Goal: Information Seeking & Learning: Learn about a topic

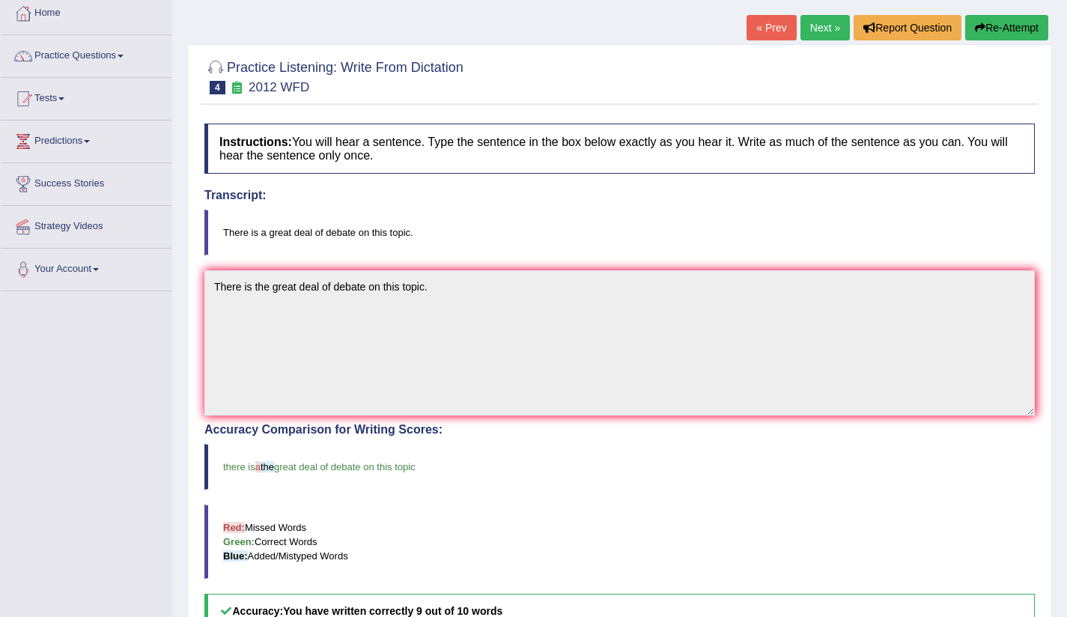
click at [808, 32] on link "Next »" at bounding box center [825, 27] width 49 height 25
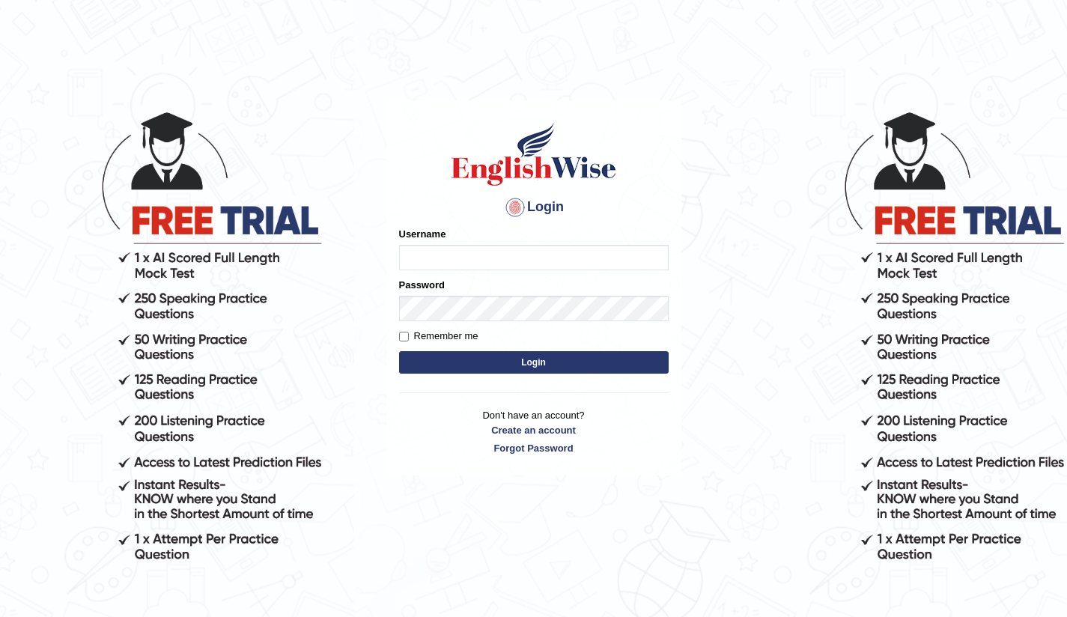
type input "Bikmaeva"
click at [545, 363] on button "Login" at bounding box center [534, 362] width 270 height 22
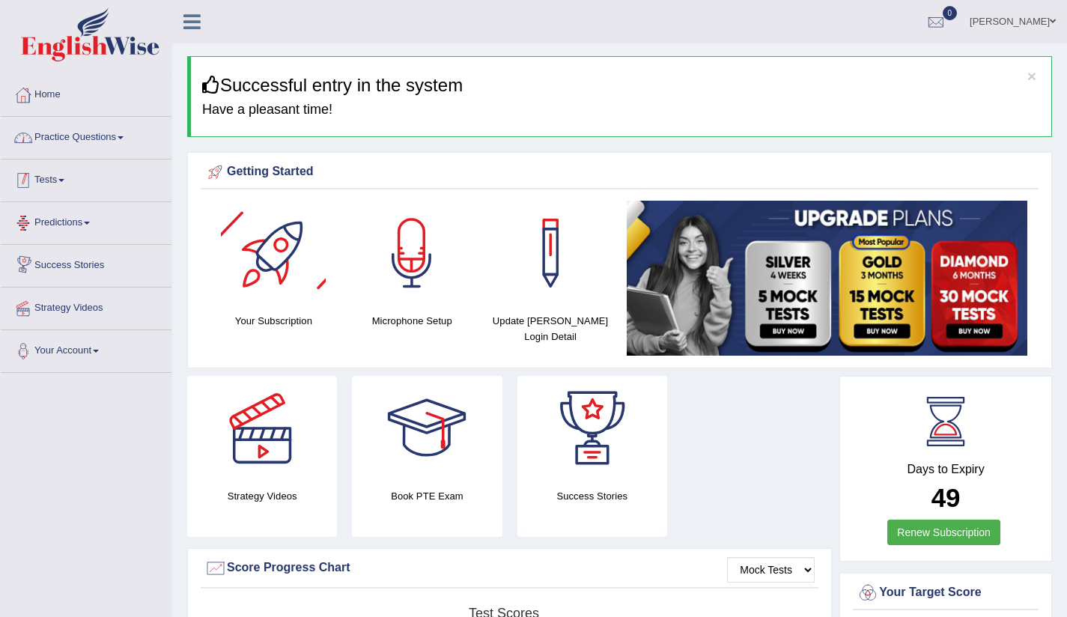
click at [72, 139] on link "Practice Questions" at bounding box center [86, 135] width 171 height 37
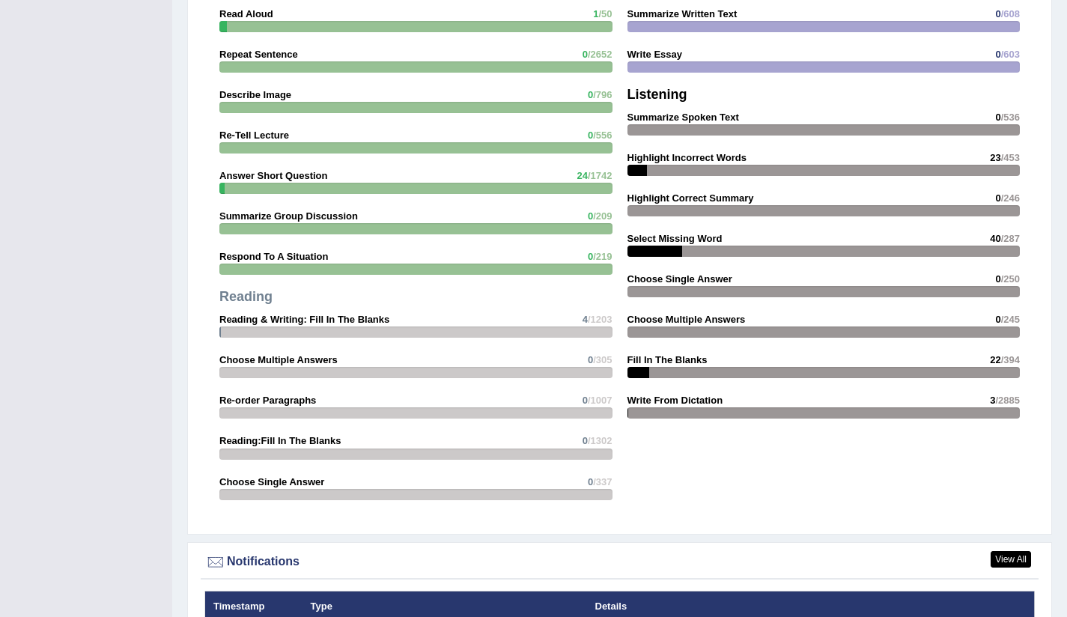
scroll to position [1353, 0]
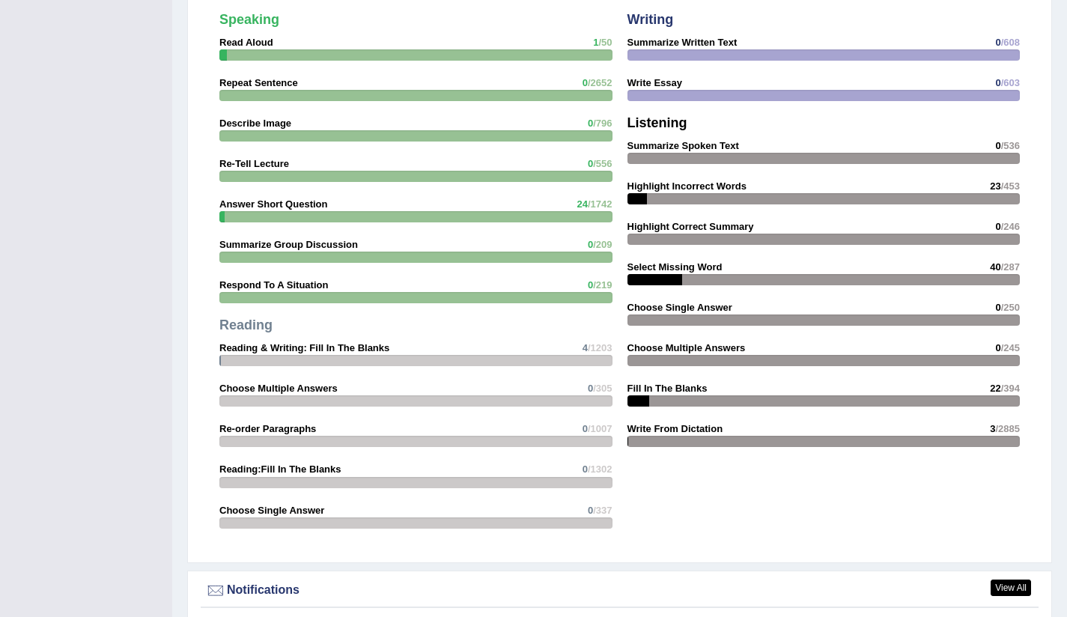
click at [684, 187] on strong "Highlight Incorrect Words" at bounding box center [687, 185] width 119 height 11
click at [637, 200] on div at bounding box center [638, 198] width 20 height 11
click at [993, 186] on span "23" at bounding box center [995, 185] width 10 height 11
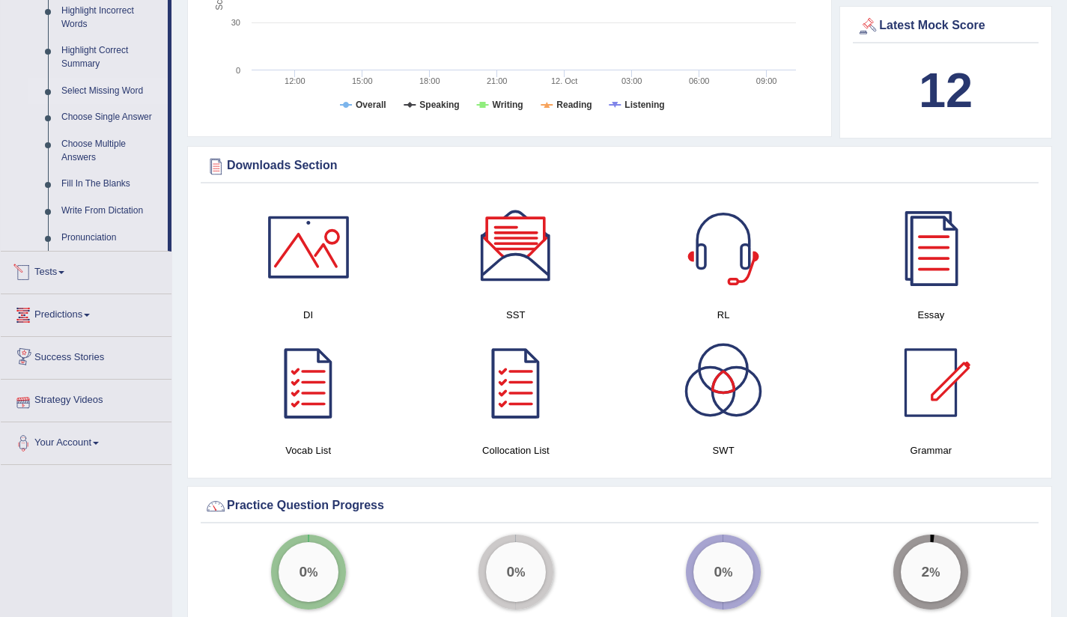
scroll to position [532, 0]
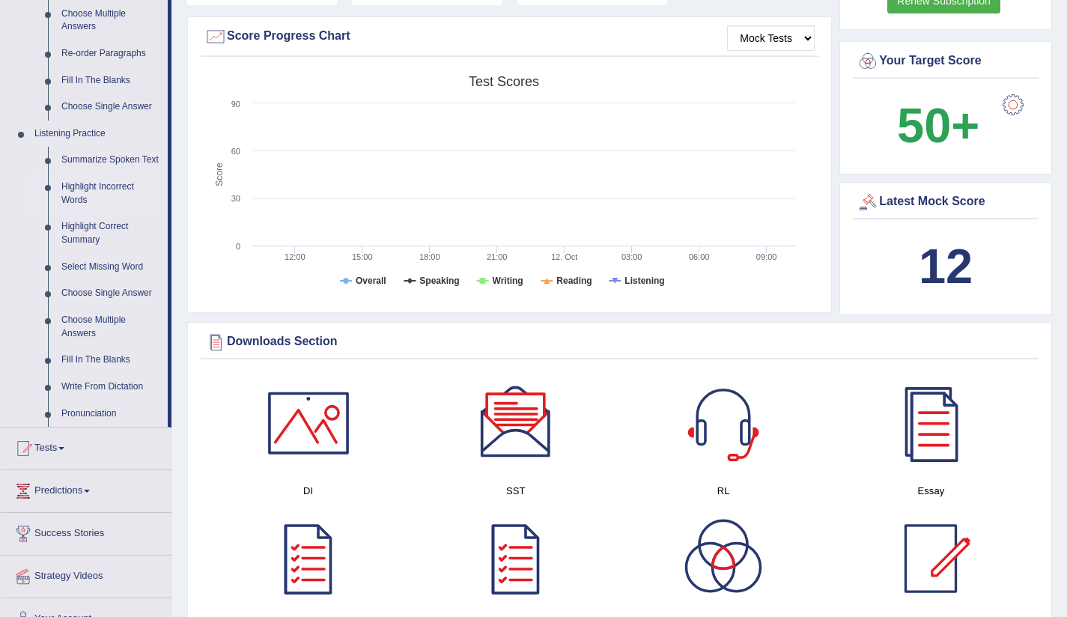
click at [91, 204] on link "Highlight Incorrect Words" at bounding box center [111, 194] width 113 height 40
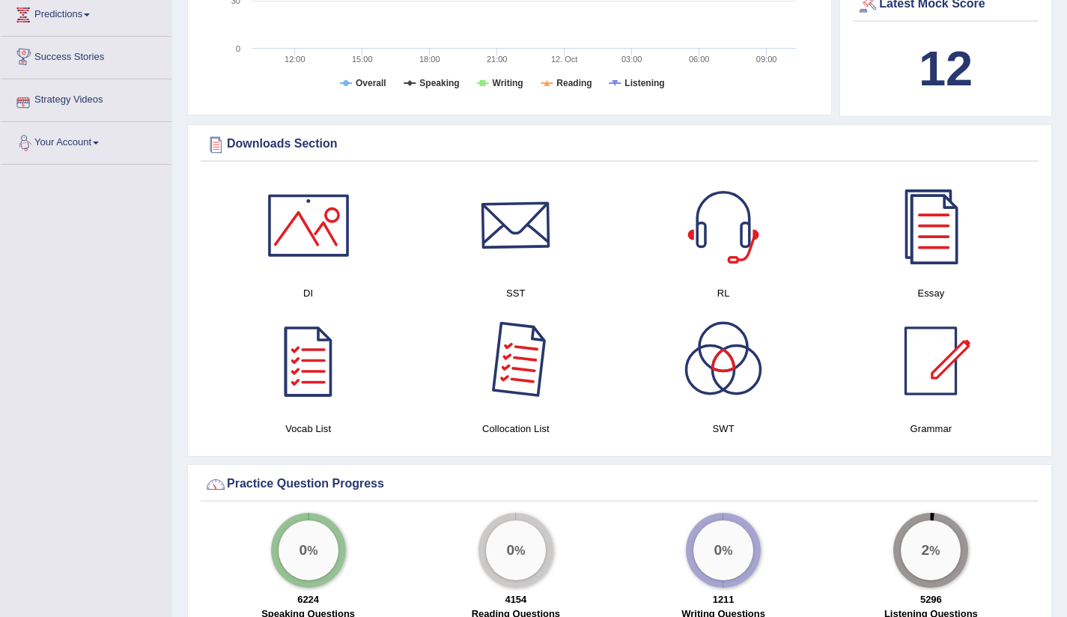
scroll to position [754, 0]
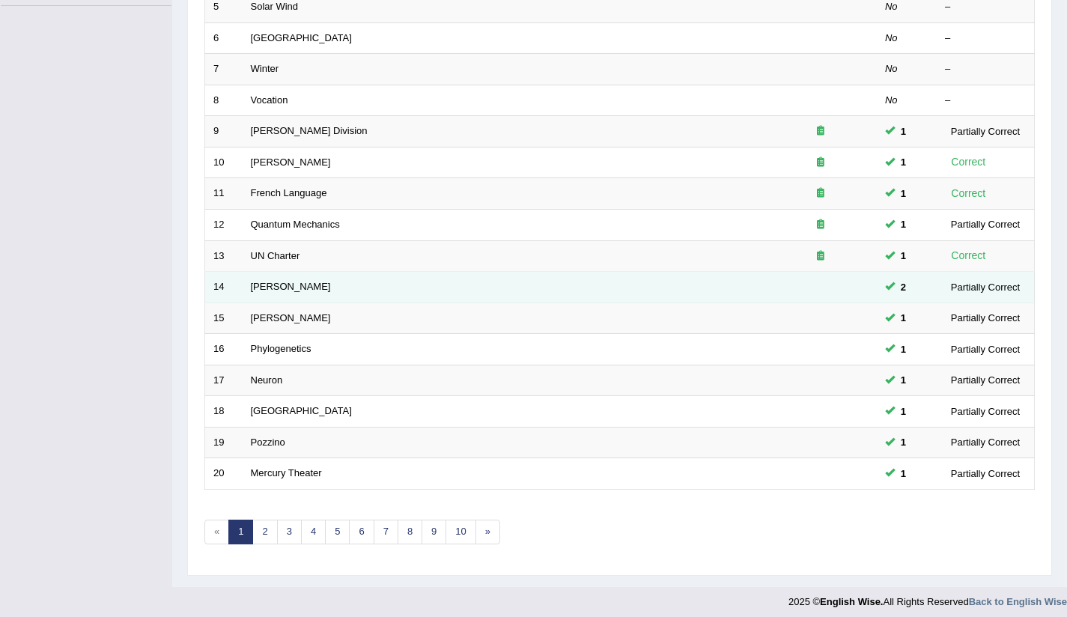
scroll to position [374, 0]
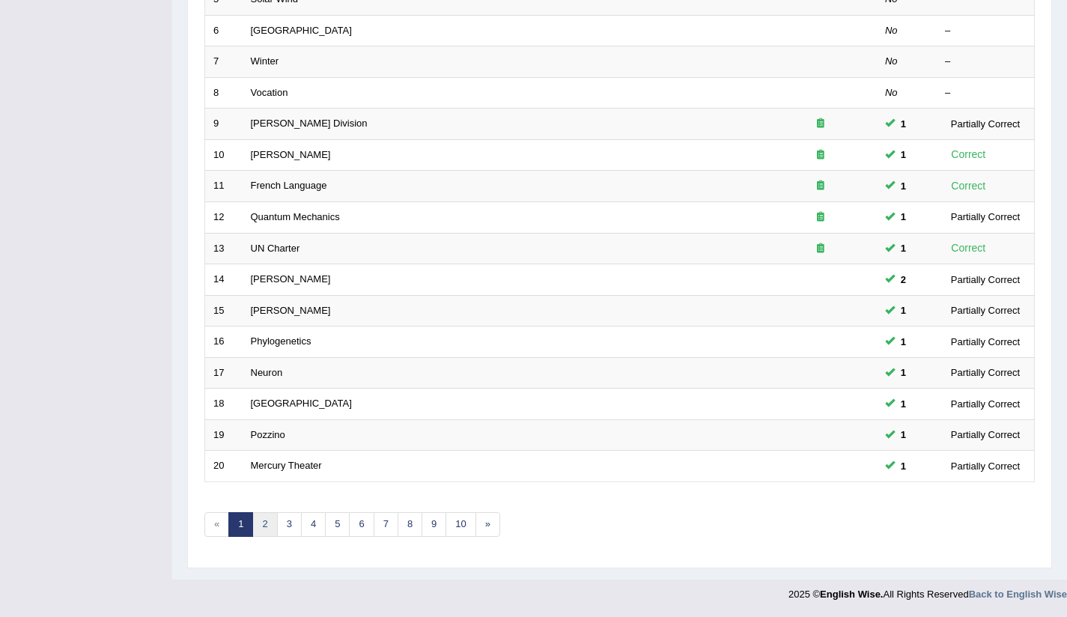
click at [271, 520] on link "2" at bounding box center [264, 524] width 25 height 25
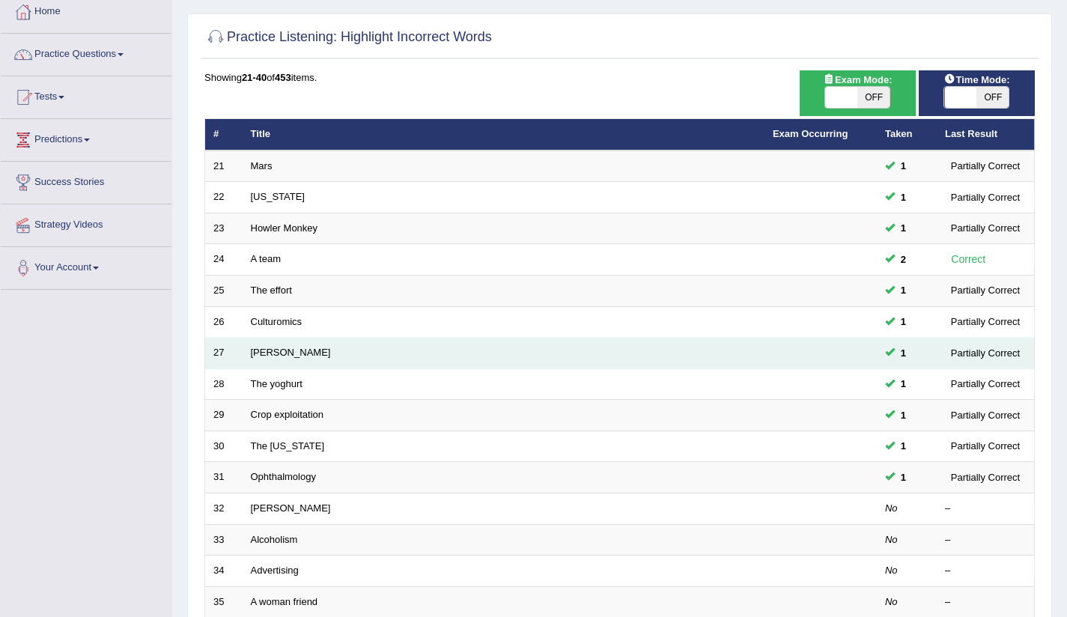
scroll to position [249, 0]
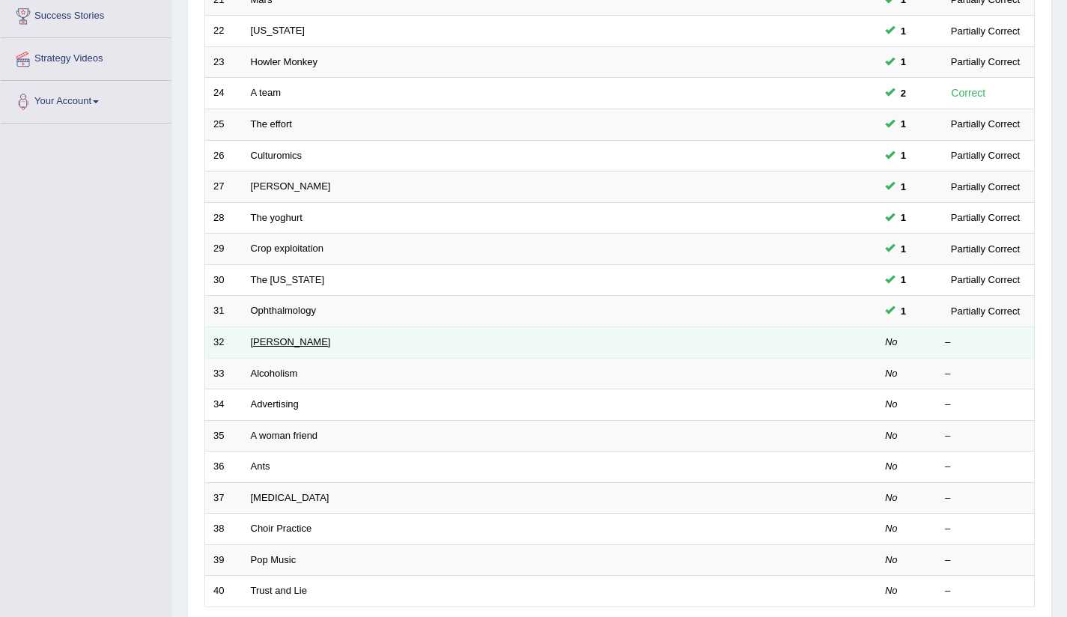
click at [259, 343] on link "Cruz" at bounding box center [291, 341] width 80 height 11
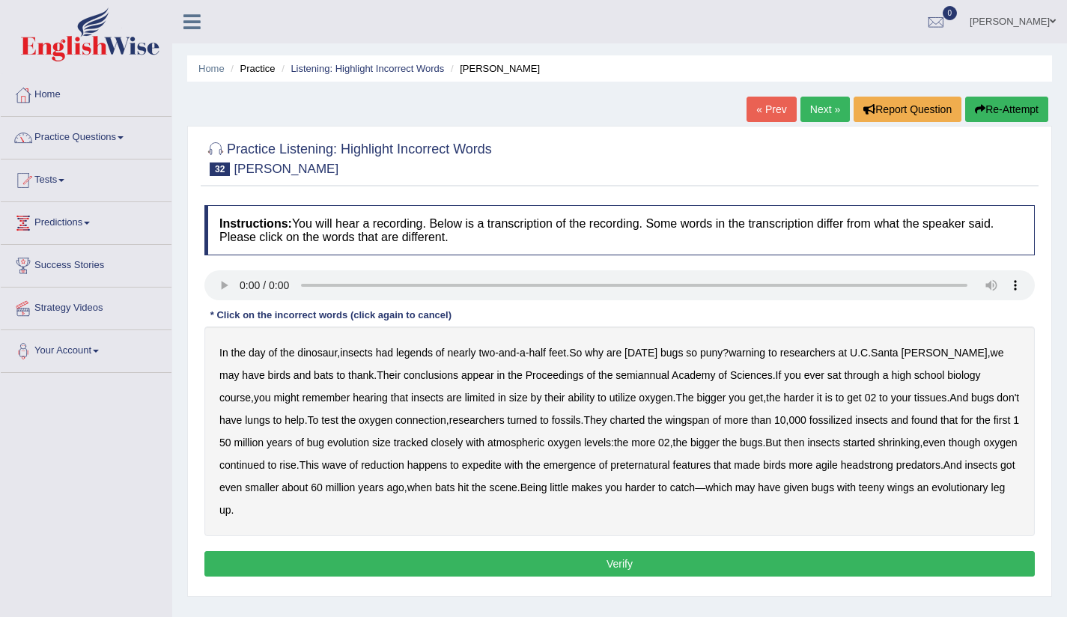
click at [398, 356] on div "In the day of the dinosaur , insects had legends of nearly two - and - a - half…" at bounding box center [619, 432] width 830 height 210
click at [389, 351] on b "had" at bounding box center [384, 353] width 17 height 12
click at [421, 353] on b "legends" at bounding box center [414, 353] width 37 height 12
drag, startPoint x: 427, startPoint y: 352, endPoint x: 441, endPoint y: 352, distance: 14.2
click at [428, 352] on b "legends" at bounding box center [414, 353] width 37 height 12
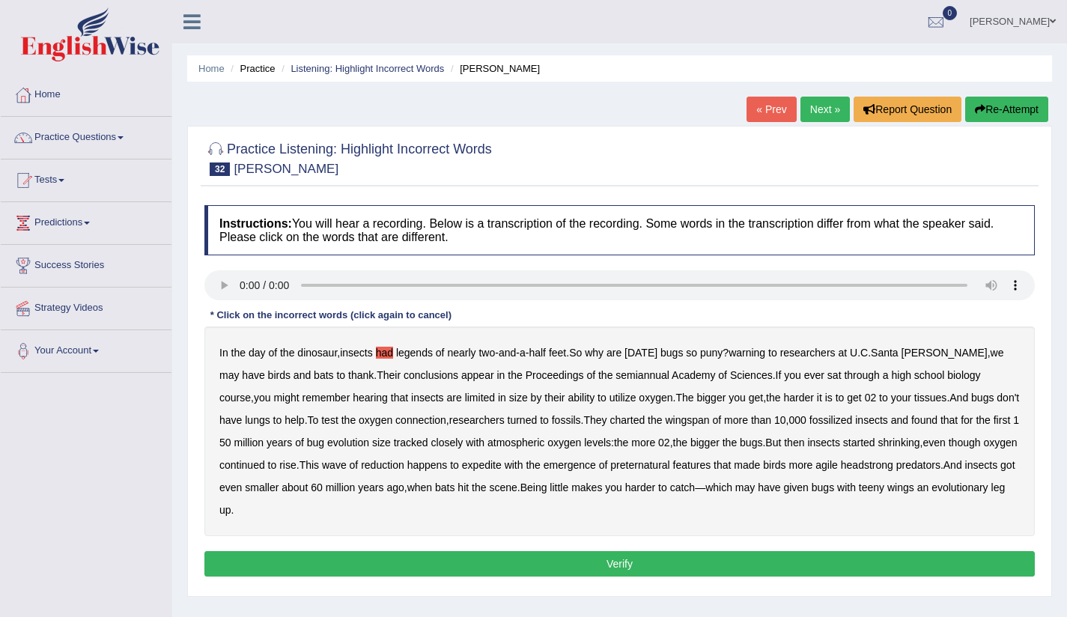
drag, startPoint x: 694, startPoint y: 467, endPoint x: 749, endPoint y: 471, distance: 54.8
click at [669, 469] on b "preternatural" at bounding box center [639, 465] width 59 height 12
click at [765, 353] on b "warning" at bounding box center [747, 353] width 37 height 12
click at [893, 468] on b "headstrong" at bounding box center [867, 465] width 52 height 12
click at [499, 562] on button "Verify" at bounding box center [619, 563] width 830 height 25
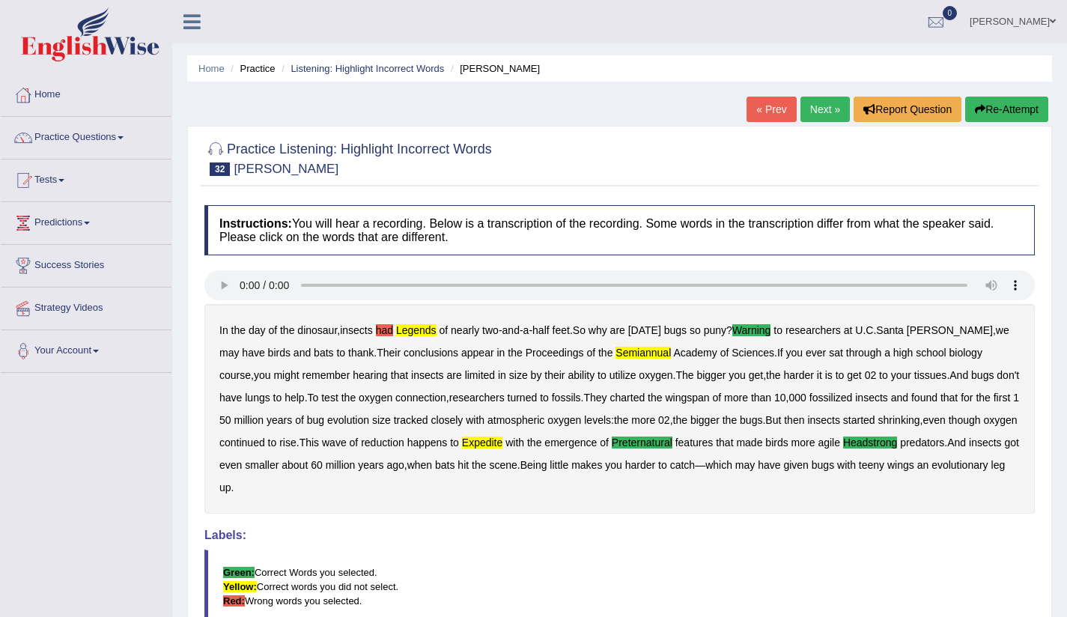
click at [811, 110] on link "Next »" at bounding box center [825, 109] width 49 height 25
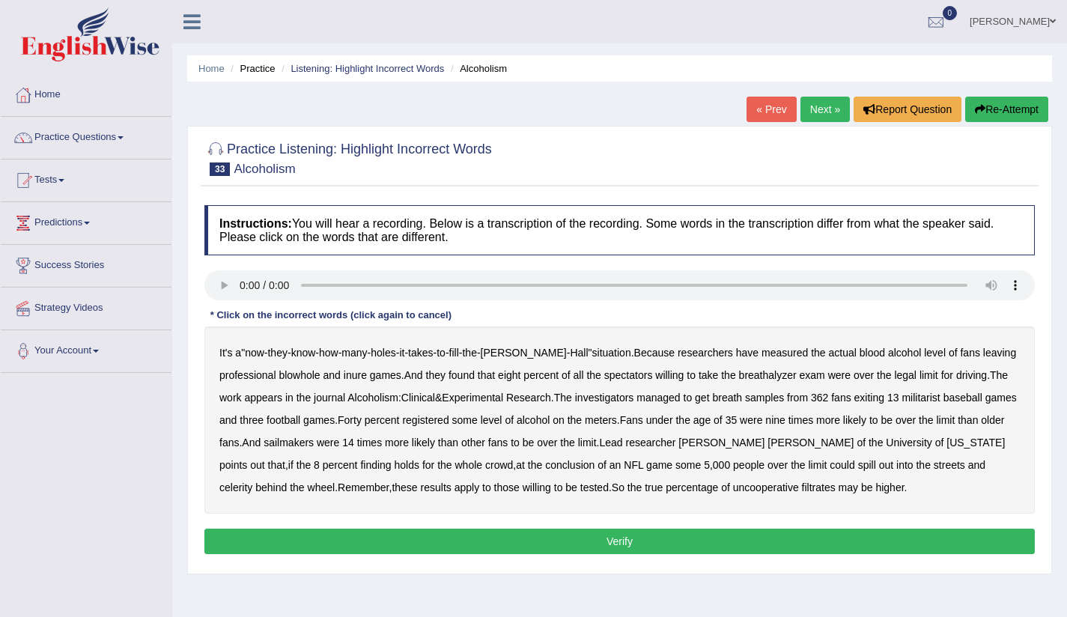
drag, startPoint x: 303, startPoint y: 377, endPoint x: 359, endPoint y: 383, distance: 56.5
click at [303, 377] on b "blowhole" at bounding box center [299, 375] width 41 height 12
click at [368, 379] on div "It's a " now - they - know - how - many - holes - it - takes - to - fill - the …" at bounding box center [619, 420] width 830 height 187
click at [356, 377] on b "inure" at bounding box center [355, 375] width 23 height 12
click at [940, 400] on b "militarist" at bounding box center [921, 398] width 38 height 12
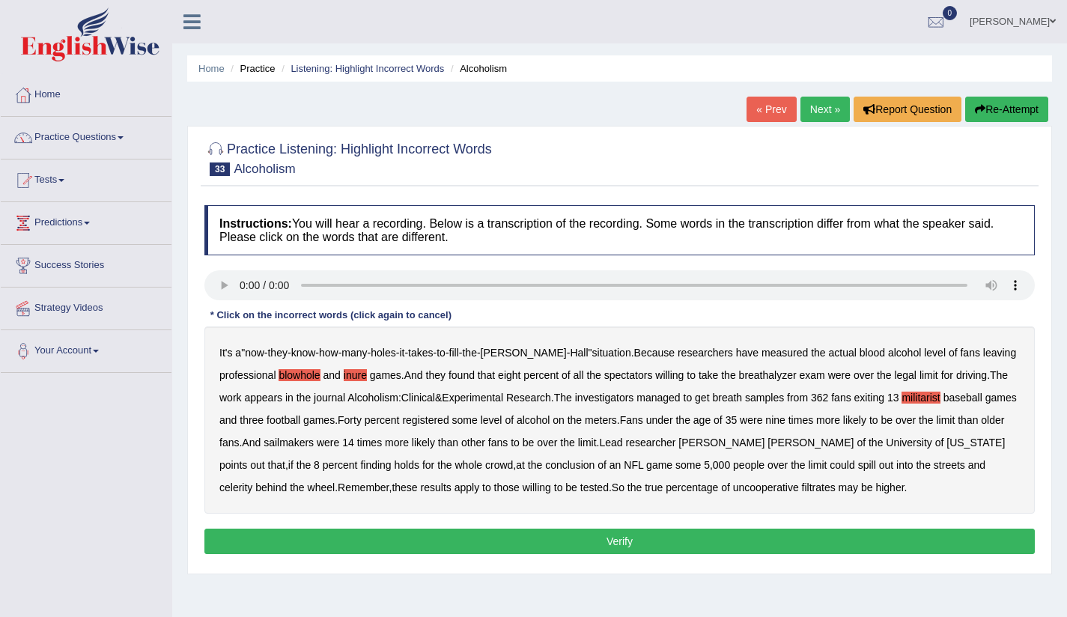
click at [252, 482] on b "celerity" at bounding box center [235, 488] width 33 height 12
click at [802, 491] on b "filtrates" at bounding box center [819, 488] width 34 height 12
click at [711, 537] on button "Verify" at bounding box center [619, 541] width 830 height 25
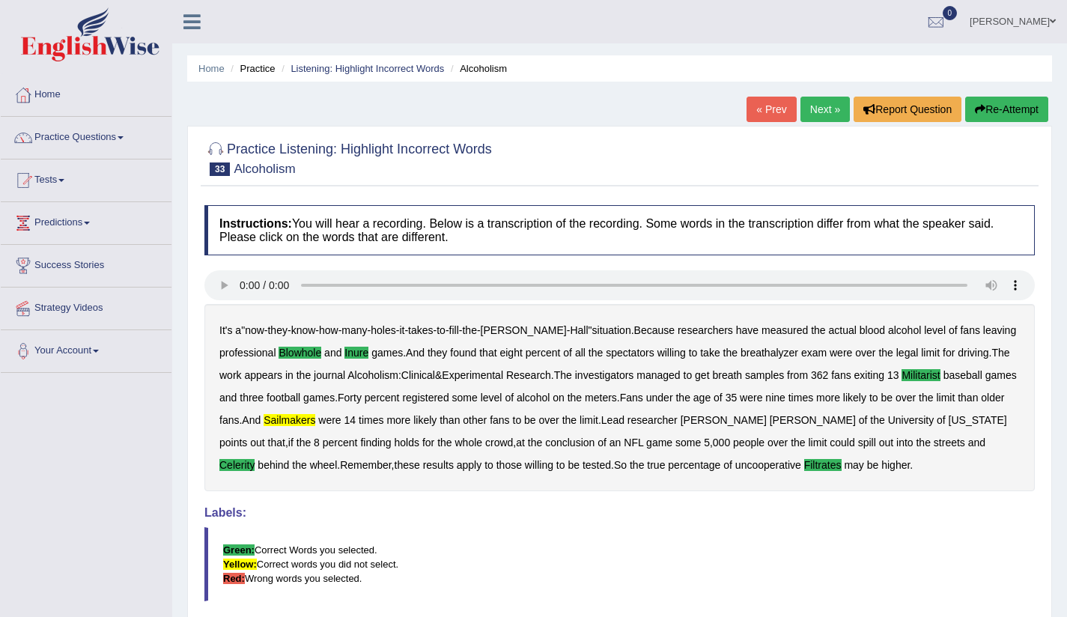
click at [830, 107] on link "Next »" at bounding box center [825, 109] width 49 height 25
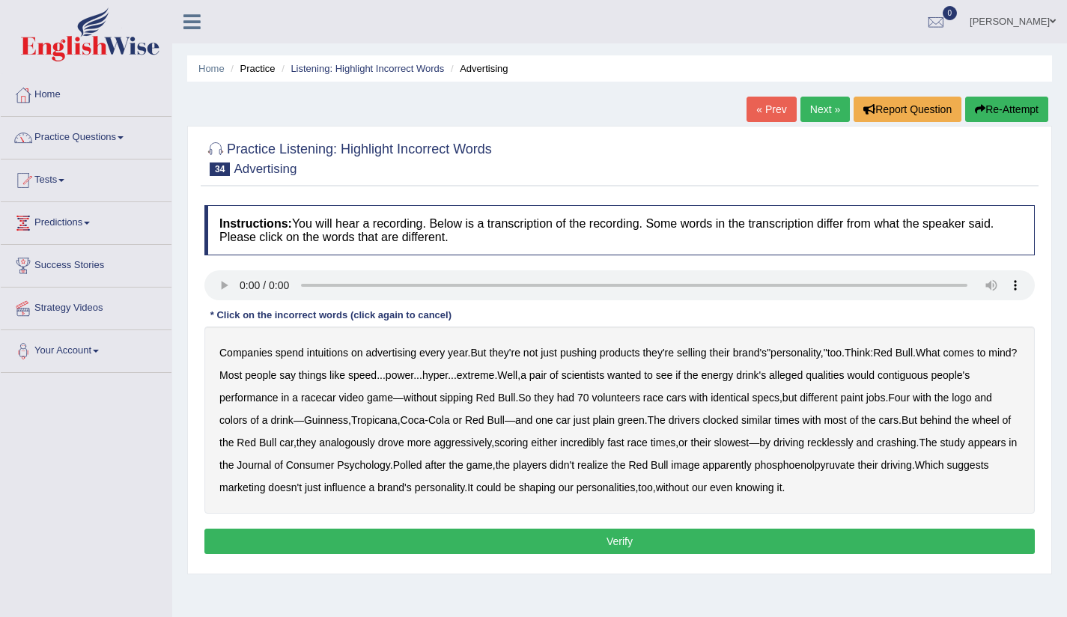
click at [291, 355] on b "spend" at bounding box center [290, 353] width 28 height 12
click at [288, 353] on b "spend" at bounding box center [290, 353] width 28 height 12
click at [327, 353] on b "intuitions" at bounding box center [327, 353] width 41 height 12
click at [875, 376] on b "would" at bounding box center [861, 375] width 28 height 12
click at [929, 377] on b "contiguous" at bounding box center [903, 375] width 51 height 12
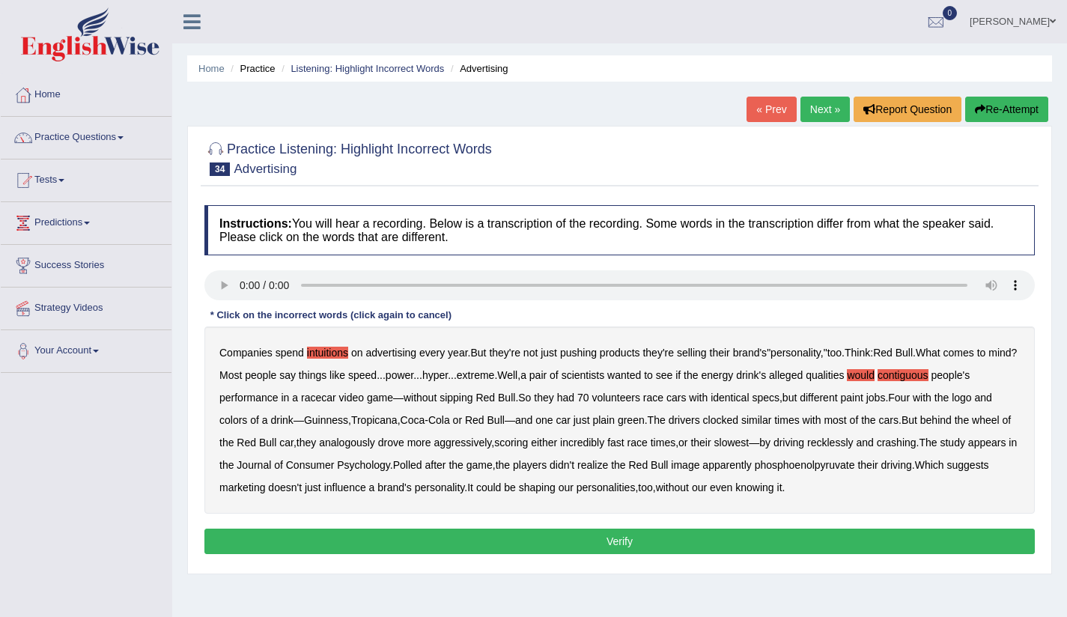
click at [875, 374] on b "would" at bounding box center [861, 375] width 28 height 12
click at [240, 422] on b "colors" at bounding box center [233, 420] width 28 height 12
click at [372, 447] on b "analogously" at bounding box center [347, 443] width 56 height 12
click at [855, 467] on b "phosphoenolpyruvate" at bounding box center [805, 465] width 100 height 12
click at [568, 550] on button "Verify" at bounding box center [619, 541] width 830 height 25
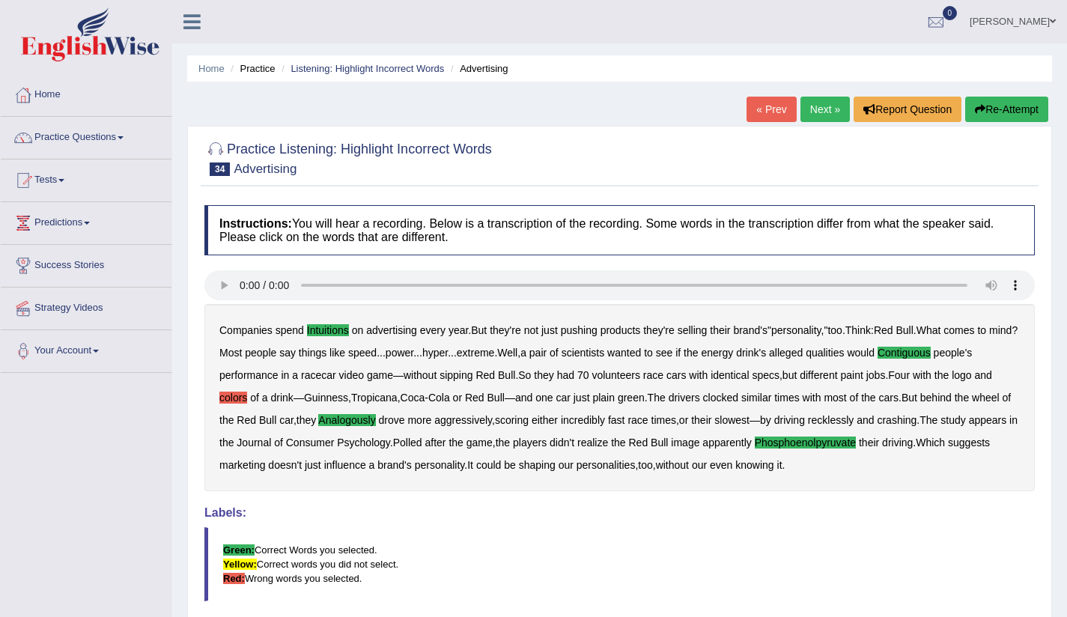
click at [818, 104] on link "Next »" at bounding box center [825, 109] width 49 height 25
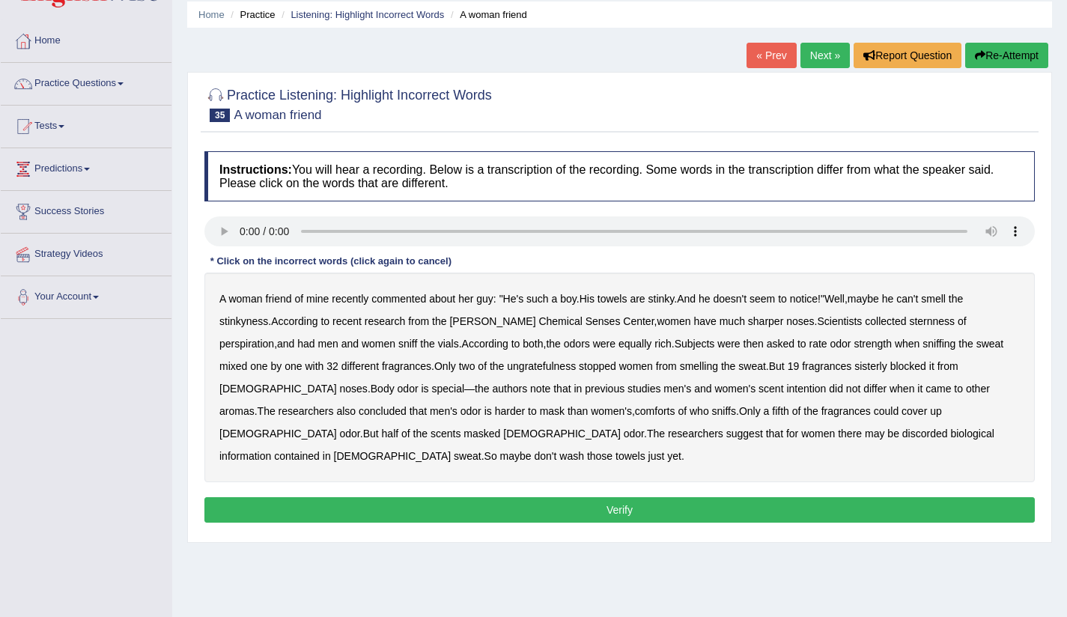
scroll to position [86, 0]
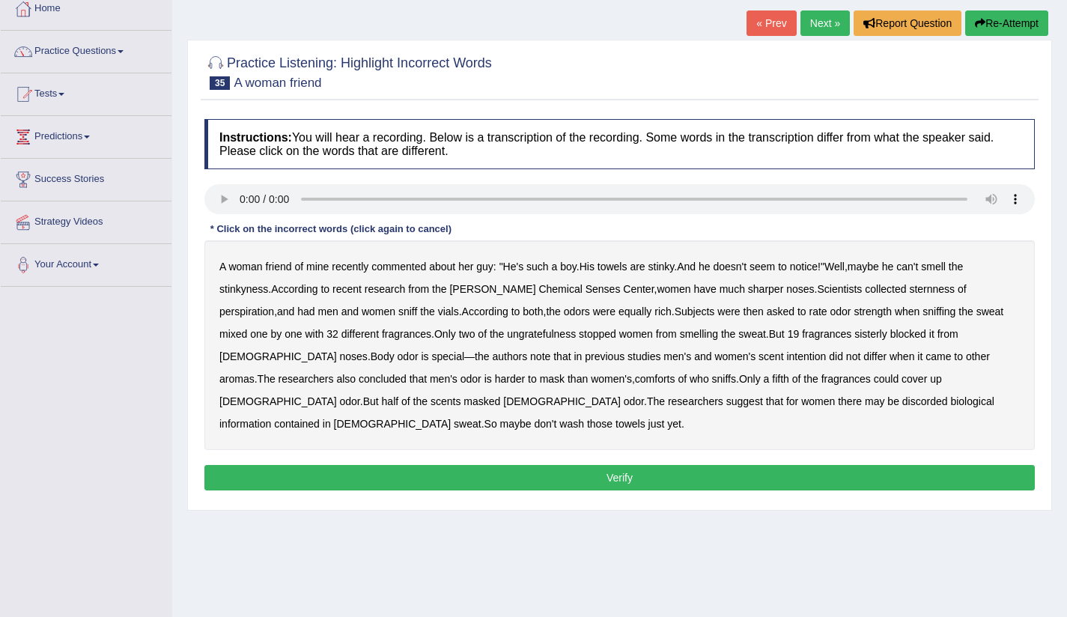
click at [344, 267] on b "recently" at bounding box center [350, 267] width 37 height 12
drag, startPoint x: 902, startPoint y: 292, endPoint x: 919, endPoint y: 294, distance: 17.4
click at [909, 293] on b "sternness" at bounding box center [932, 289] width 46 height 12
click at [564, 312] on b "odors" at bounding box center [577, 312] width 26 height 12
click at [635, 380] on b "comforts" at bounding box center [655, 379] width 40 height 12
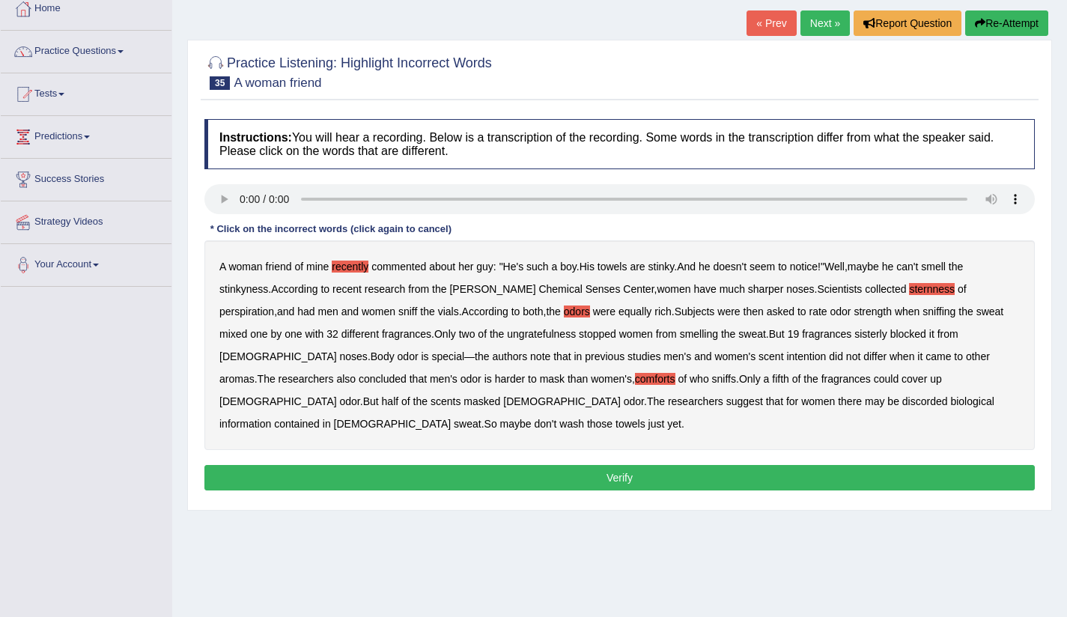
click at [902, 404] on b "discorded" at bounding box center [925, 401] width 46 height 12
click at [646, 465] on button "Verify" at bounding box center [619, 477] width 830 height 25
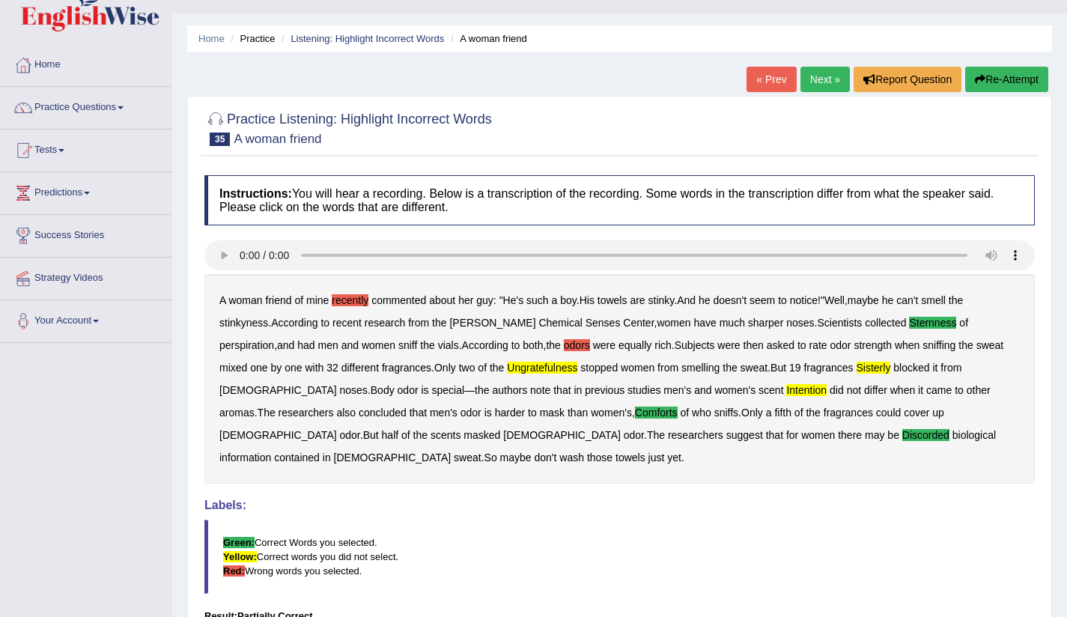
scroll to position [0, 0]
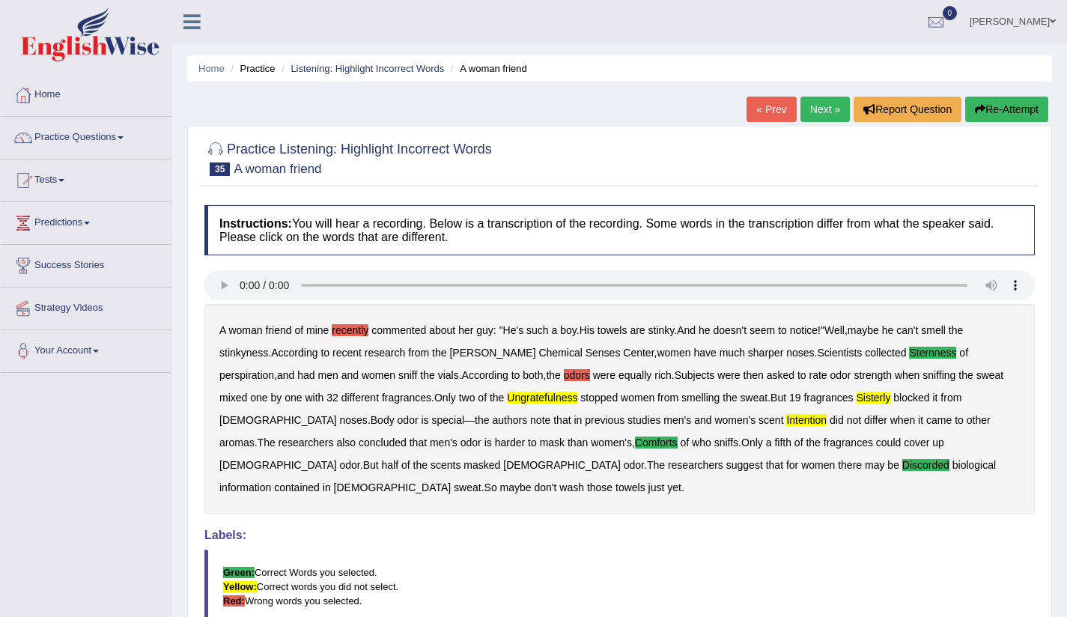
click at [824, 115] on link "Next »" at bounding box center [825, 109] width 49 height 25
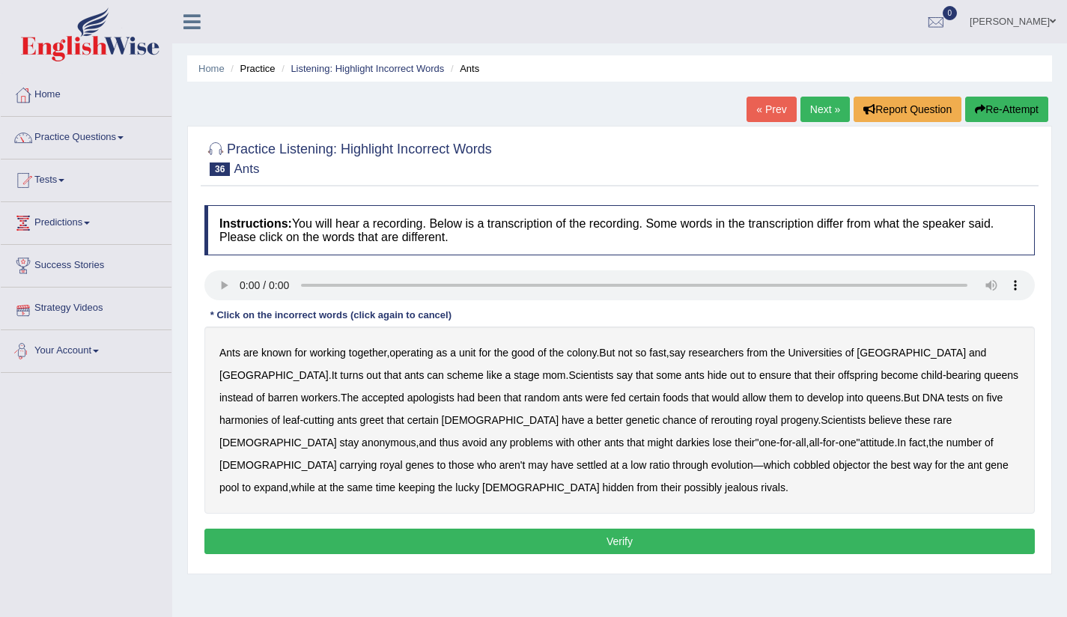
scroll to position [25, 0]
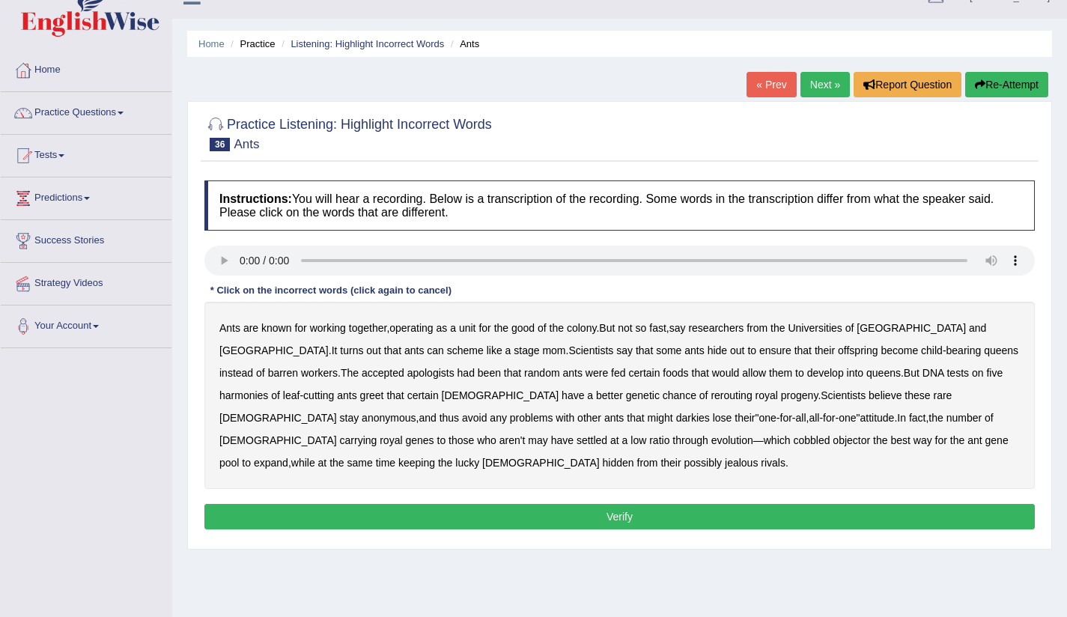
click at [473, 335] on div "Ants are known for working together , operating as a unit for the good of the c…" at bounding box center [619, 395] width 830 height 187
click at [470, 330] on b "unit" at bounding box center [467, 328] width 17 height 12
click at [469, 325] on b "unit" at bounding box center [467, 328] width 17 height 12
click at [268, 389] on b "harmonies" at bounding box center [243, 395] width 49 height 12
click at [711, 398] on b "rerouting" at bounding box center [731, 395] width 41 height 12
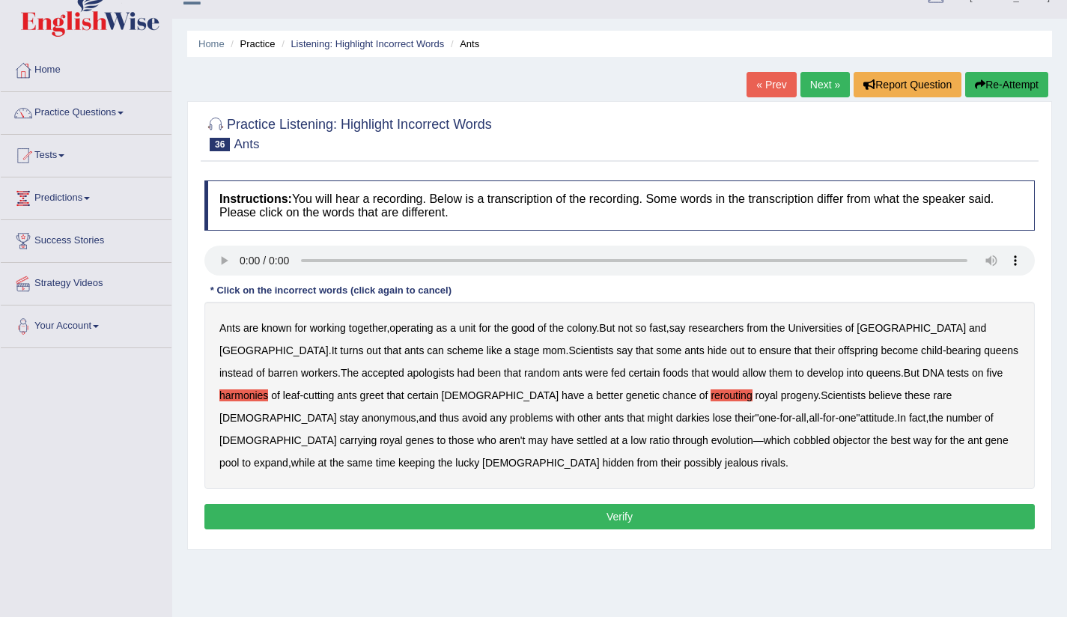
click at [663, 394] on b "chance" at bounding box center [680, 395] width 34 height 12
click at [711, 397] on b "rerouting" at bounding box center [731, 395] width 41 height 12
click at [574, 434] on b "have" at bounding box center [562, 440] width 22 height 12
click at [407, 376] on b "apologists" at bounding box center [430, 373] width 47 height 12
click at [663, 400] on b "chance" at bounding box center [680, 395] width 34 height 12
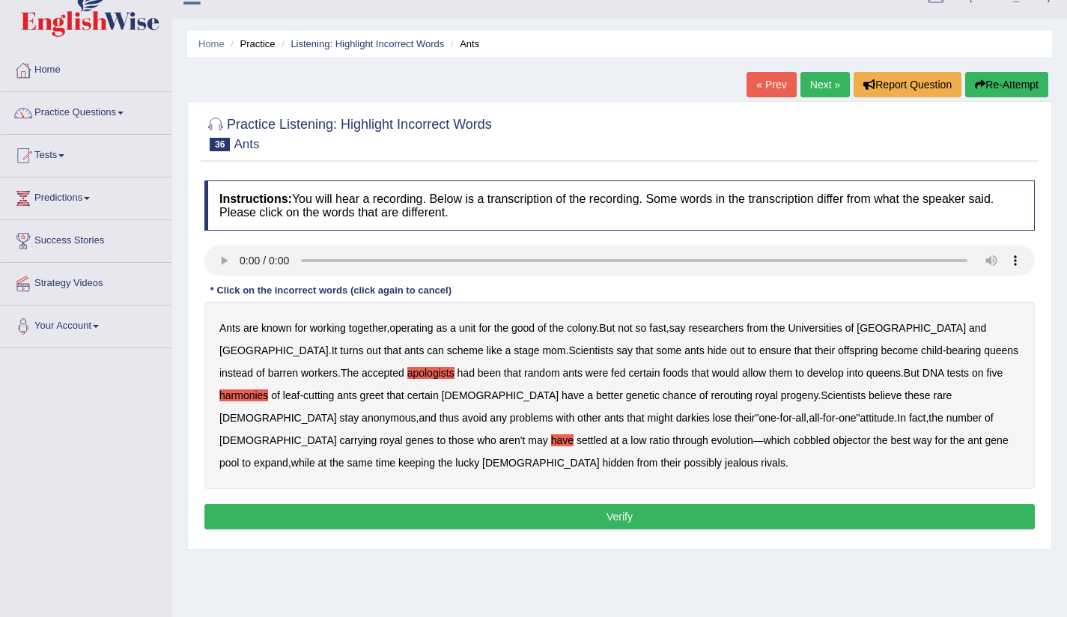
click at [711, 399] on b "rerouting" at bounding box center [731, 395] width 41 height 12
click at [676, 419] on b "darkies" at bounding box center [693, 418] width 34 height 12
click at [574, 434] on b "have" at bounding box center [562, 440] width 22 height 12
click at [631, 510] on button "Verify" at bounding box center [619, 516] width 830 height 25
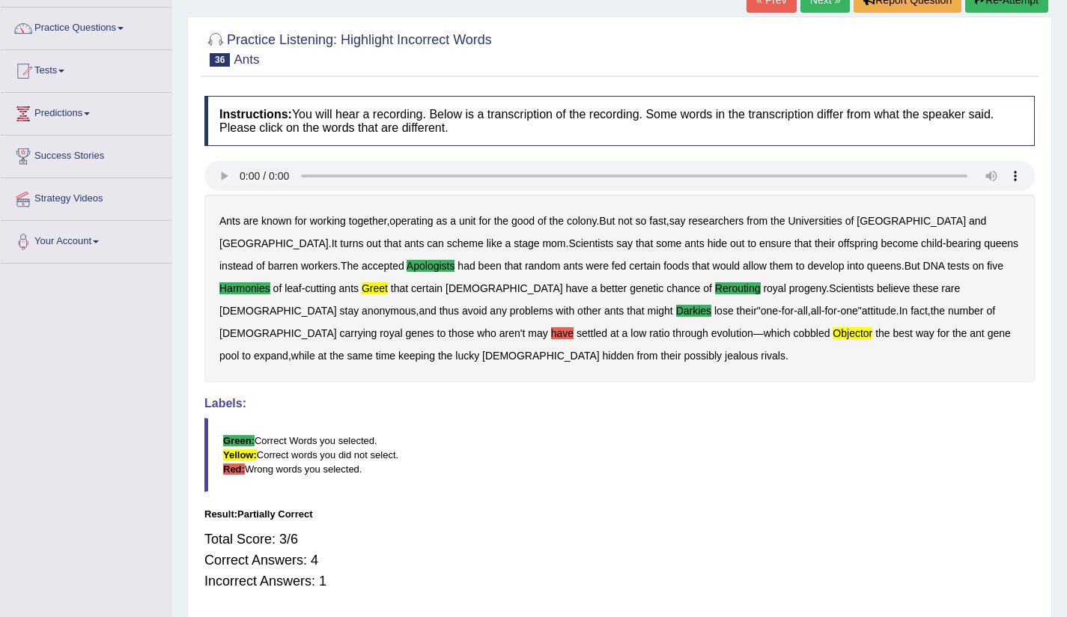
scroll to position [0, 0]
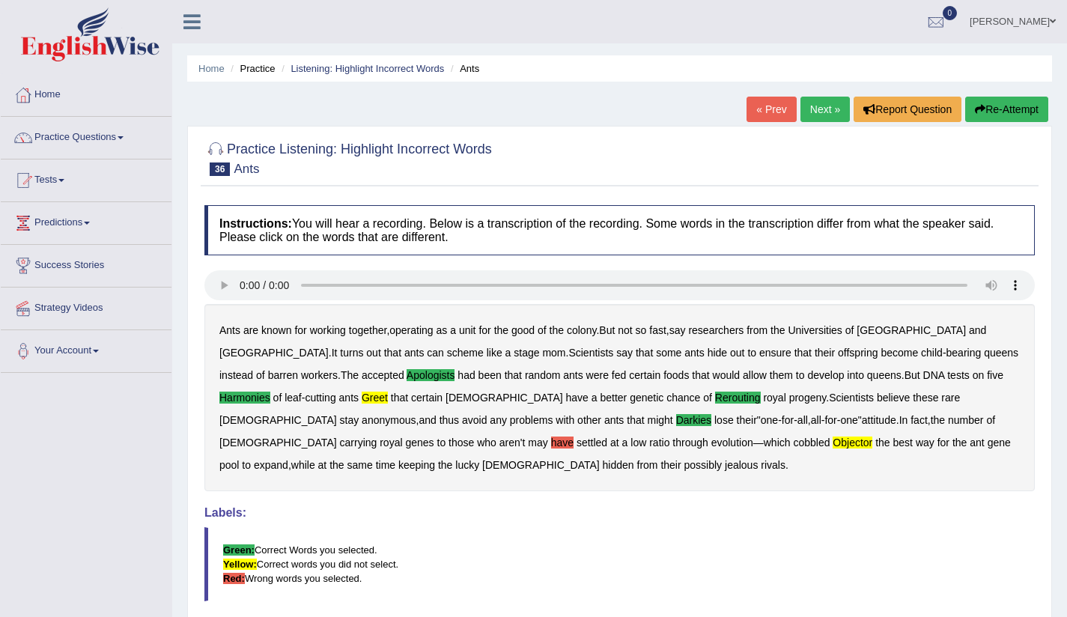
click at [818, 115] on link "Next »" at bounding box center [825, 109] width 49 height 25
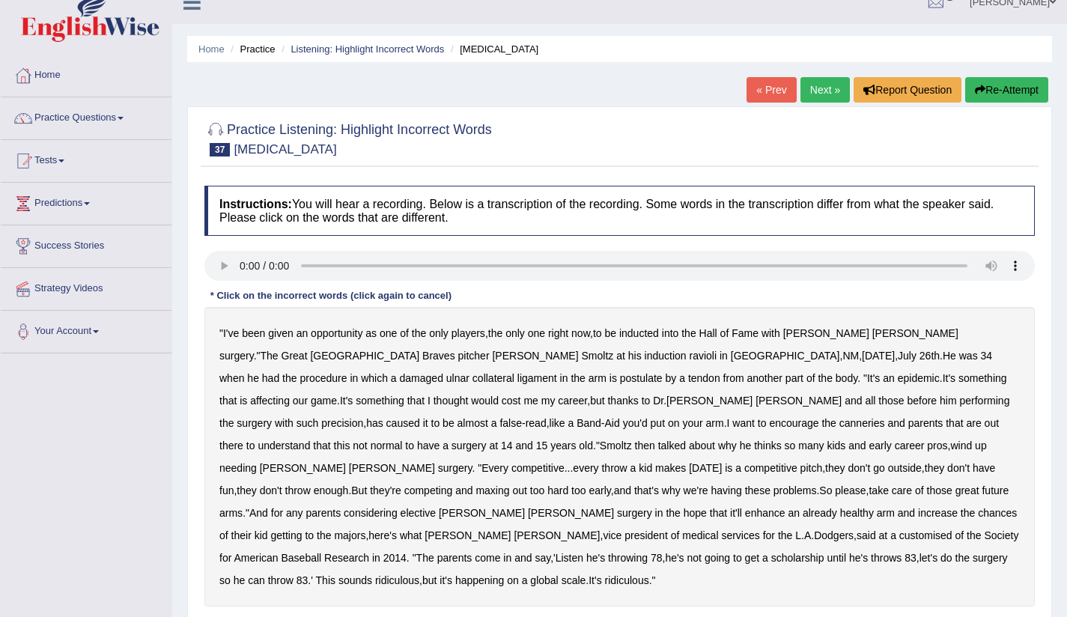
scroll to position [28, 0]
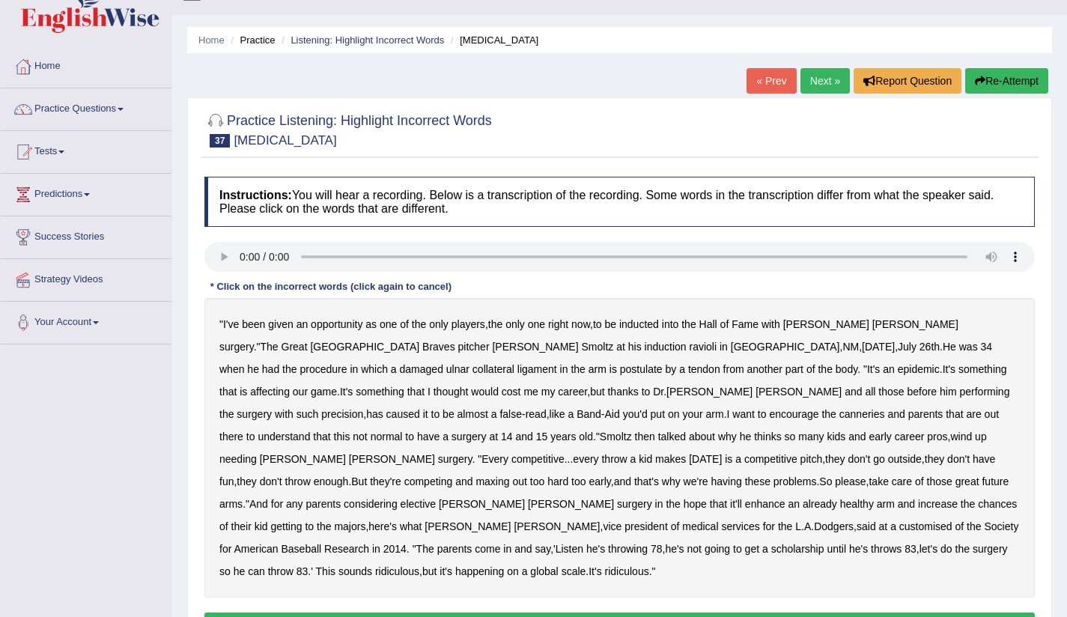
drag, startPoint x: 434, startPoint y: 347, endPoint x: 463, endPoint y: 346, distance: 28.5
click at [689, 346] on b "ravioli" at bounding box center [703, 347] width 28 height 12
click at [839, 413] on b "canneries" at bounding box center [862, 414] width 46 height 12
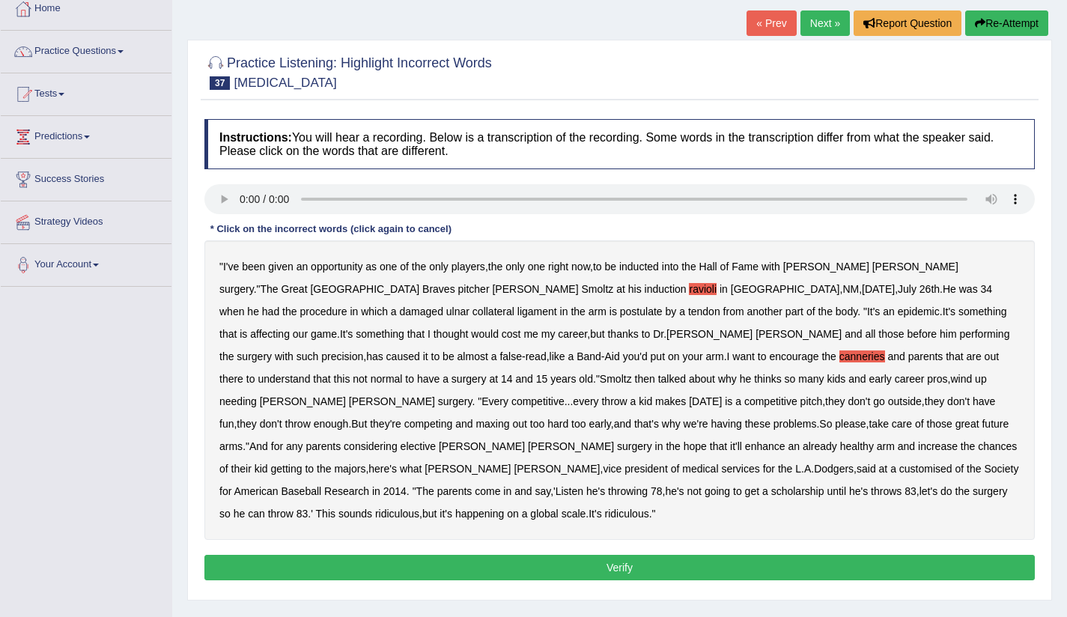
scroll to position [102, 0]
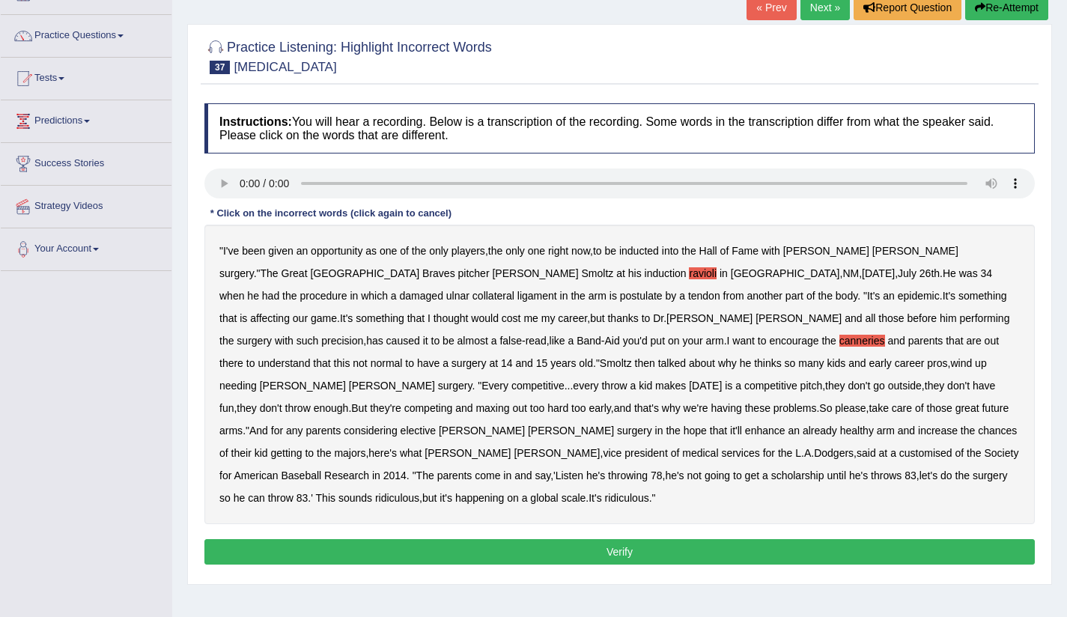
click at [620, 298] on b "postulate" at bounding box center [641, 296] width 43 height 12
click at [257, 380] on b "needing" at bounding box center [237, 386] width 37 height 12
click at [846, 470] on b "until" at bounding box center [836, 476] width 19 height 12
click at [640, 539] on button "Verify" at bounding box center [619, 551] width 830 height 25
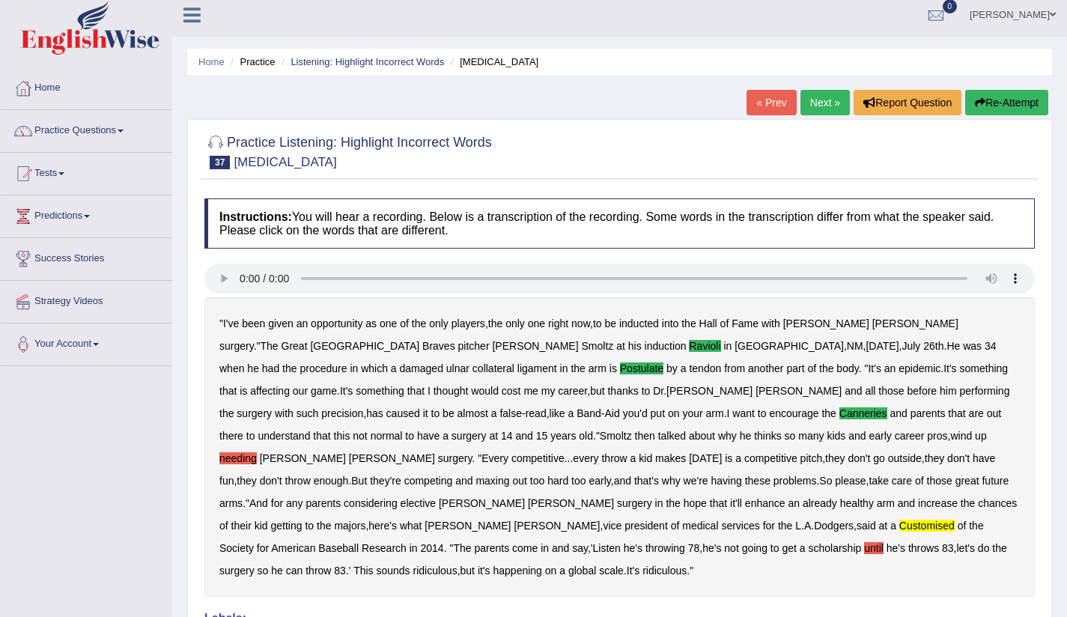
scroll to position [0, 0]
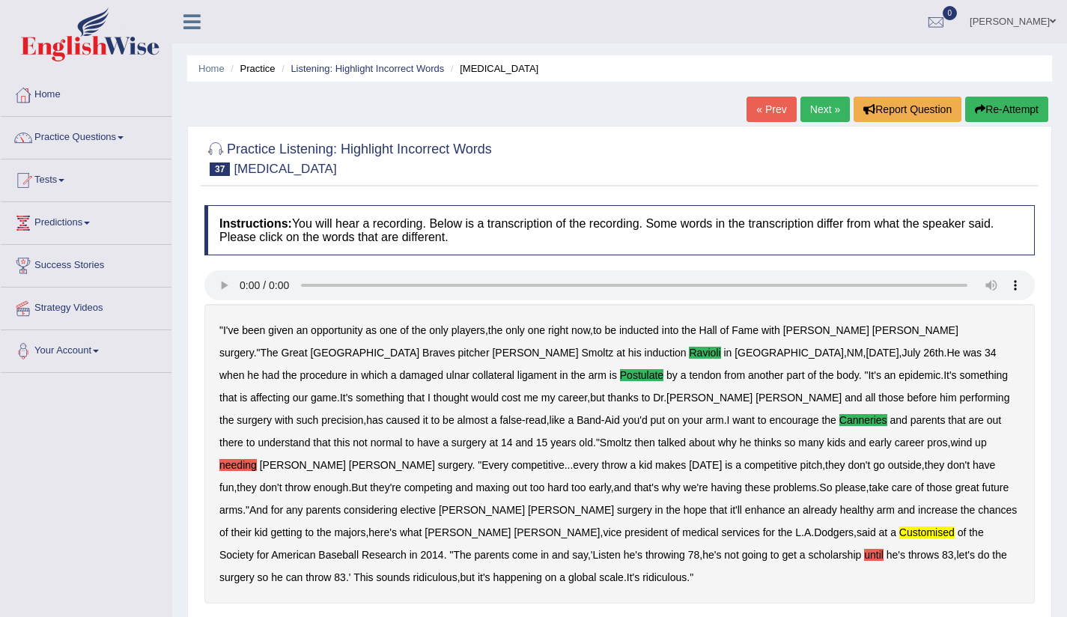
click at [822, 109] on link "Next »" at bounding box center [825, 109] width 49 height 25
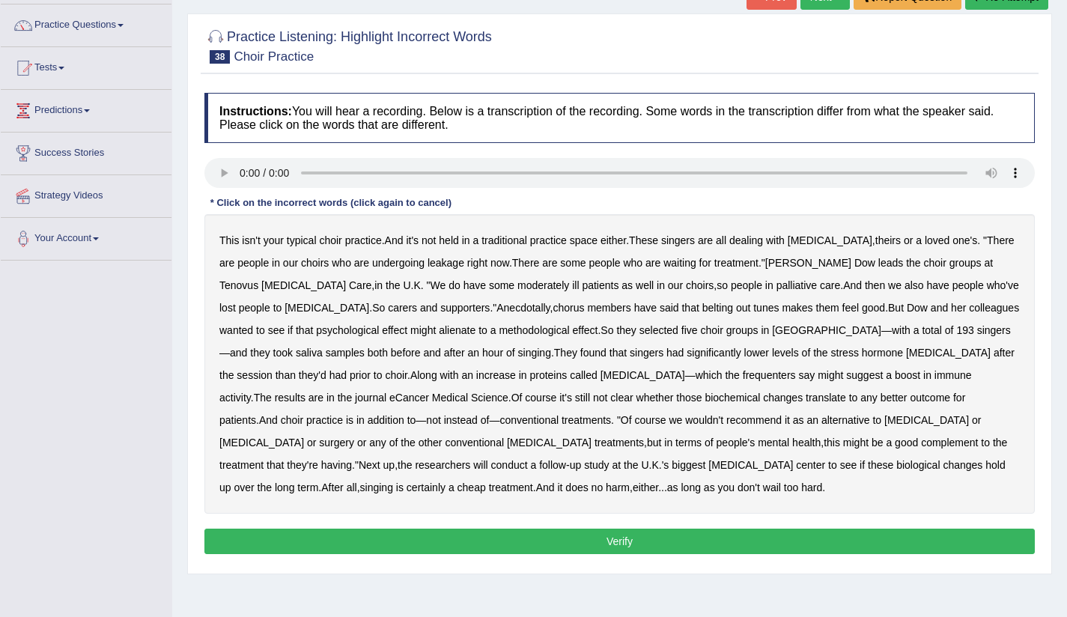
scroll to position [127, 0]
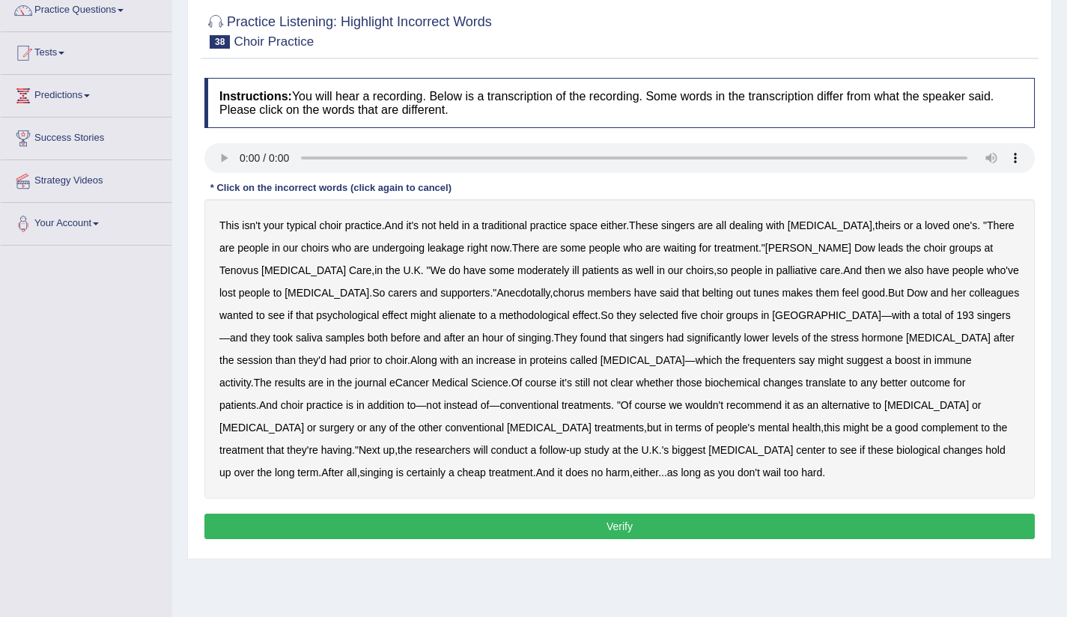
click at [924, 250] on b "choir" at bounding box center [935, 248] width 22 height 12
drag, startPoint x: 368, startPoint y: 318, endPoint x: 411, endPoint y: 320, distance: 43.5
click at [439, 318] on b "alienate" at bounding box center [457, 315] width 37 height 12
click at [407, 354] on b "choir" at bounding box center [396, 360] width 22 height 12
click at [303, 399] on b "choir" at bounding box center [292, 405] width 22 height 12
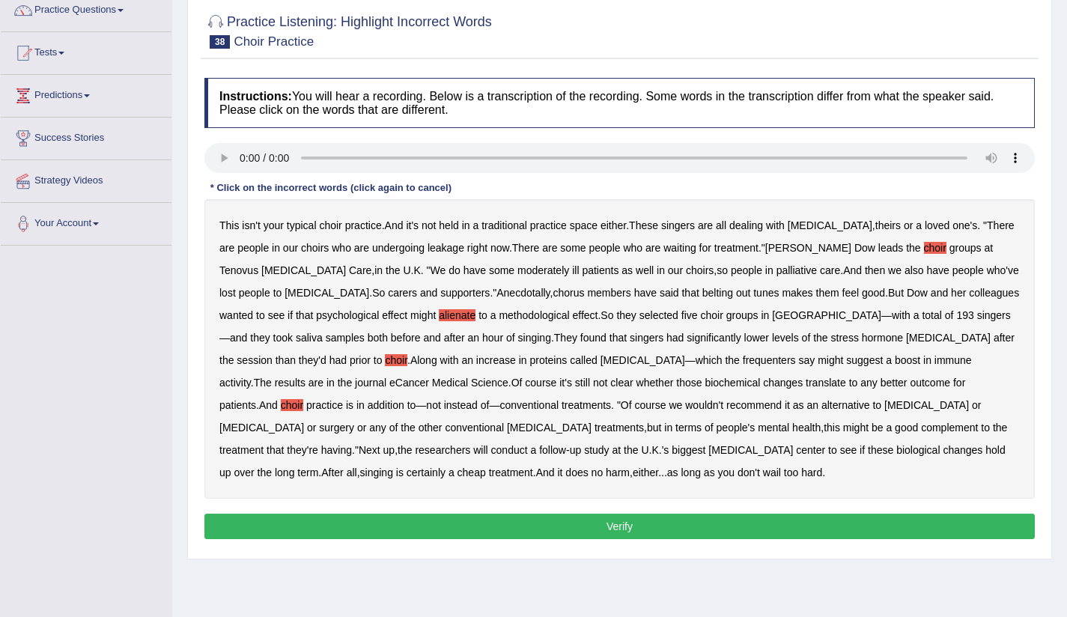
click at [884, 405] on b "chemotherapy" at bounding box center [926, 405] width 85 height 12
click at [609, 532] on button "Verify" at bounding box center [619, 526] width 830 height 25
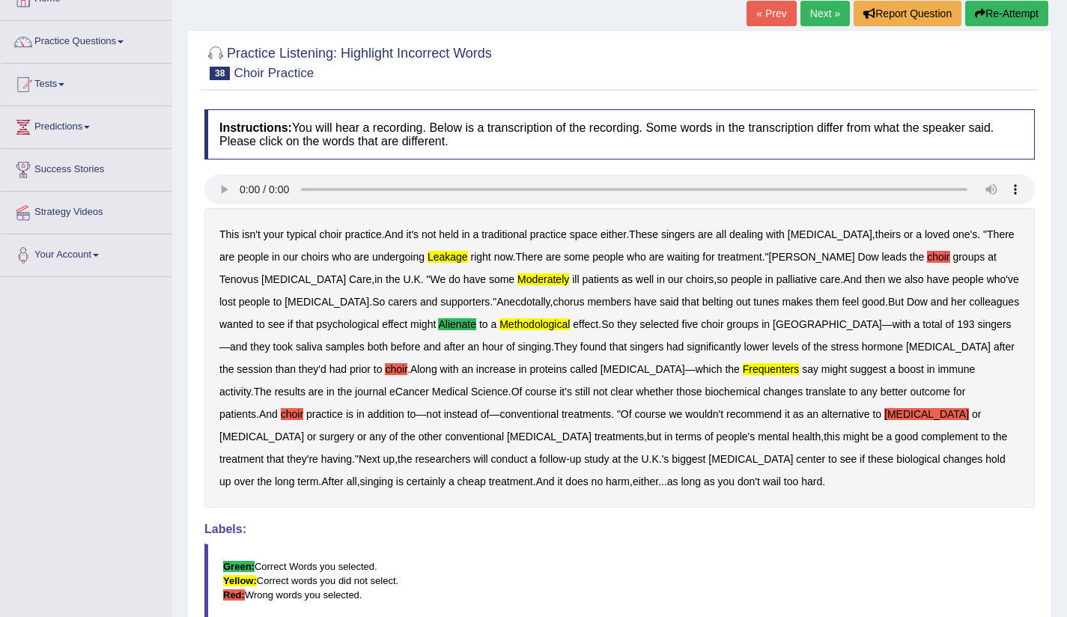
scroll to position [0, 0]
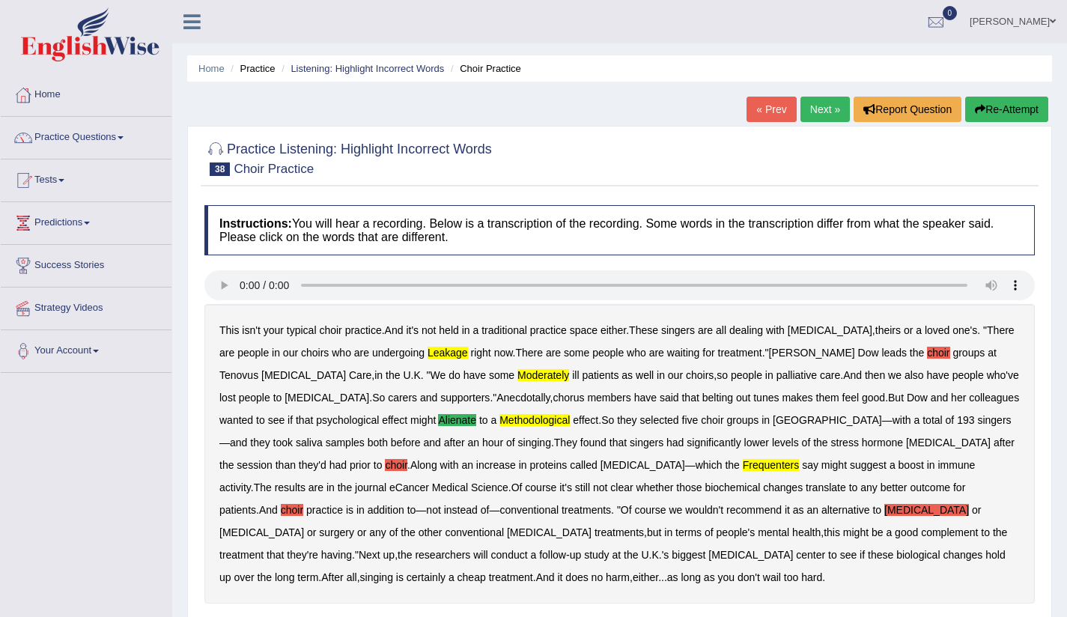
click at [832, 106] on link "Next »" at bounding box center [825, 109] width 49 height 25
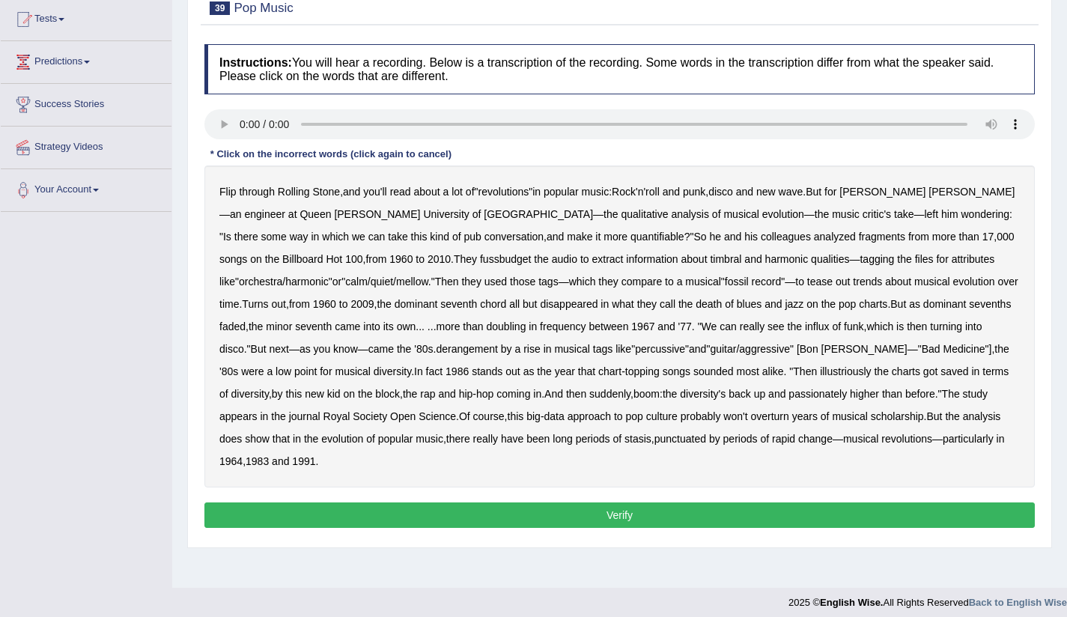
scroll to position [148, 0]
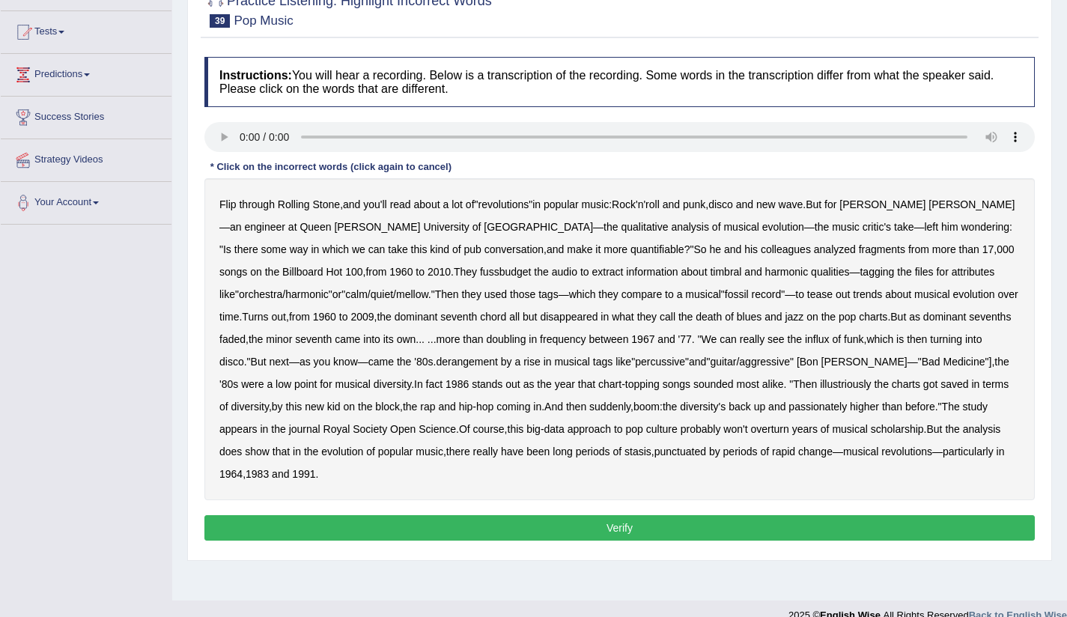
click at [430, 251] on b "kind" at bounding box center [439, 249] width 19 height 12
click at [631, 251] on b "quantifiable" at bounding box center [658, 249] width 54 height 12
click at [480, 274] on b "fussbudget" at bounding box center [506, 272] width 52 height 12
click at [480, 318] on b "chord" at bounding box center [493, 317] width 26 height 12
click at [930, 341] on b "turning" at bounding box center [946, 339] width 32 height 12
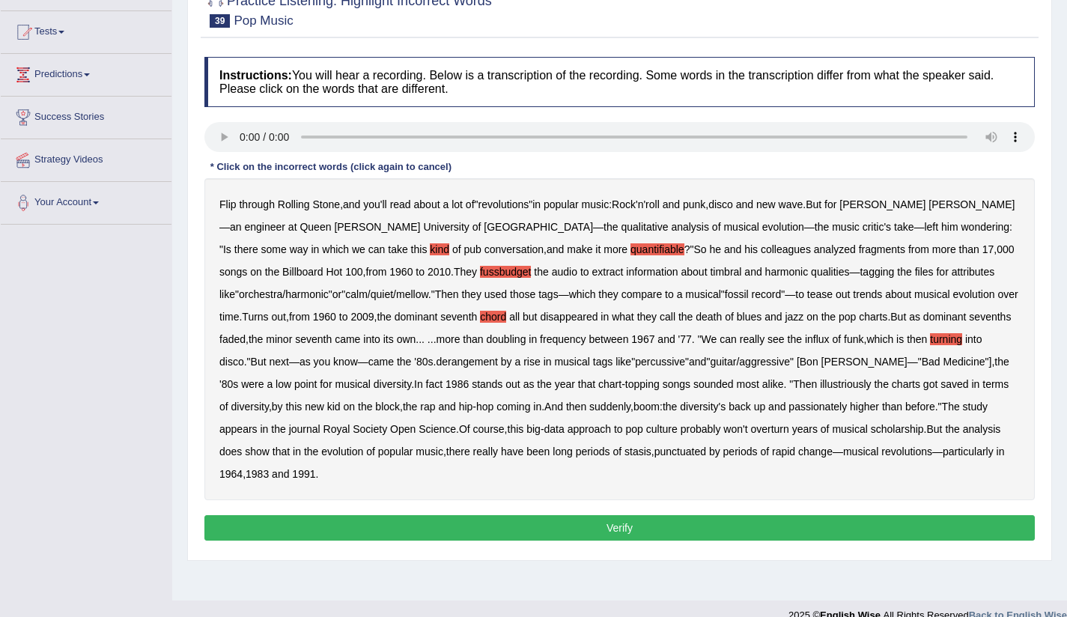
click at [820, 386] on b "illustriously" at bounding box center [845, 384] width 51 height 12
click at [789, 408] on b "passionately" at bounding box center [818, 407] width 58 height 12
click at [559, 522] on button "Verify" at bounding box center [619, 527] width 830 height 25
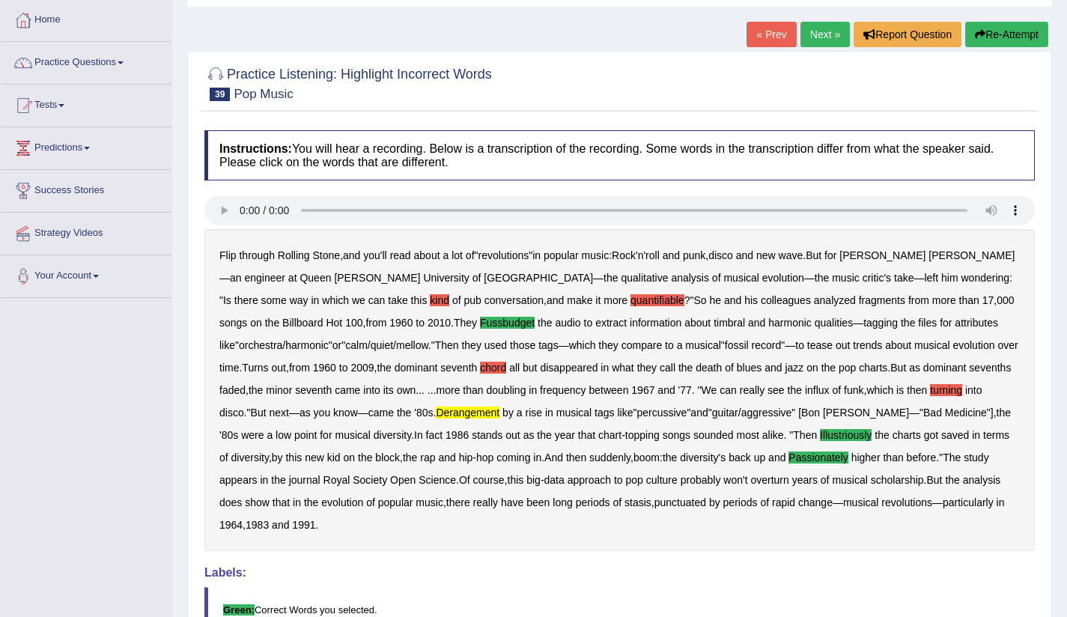
scroll to position [0, 0]
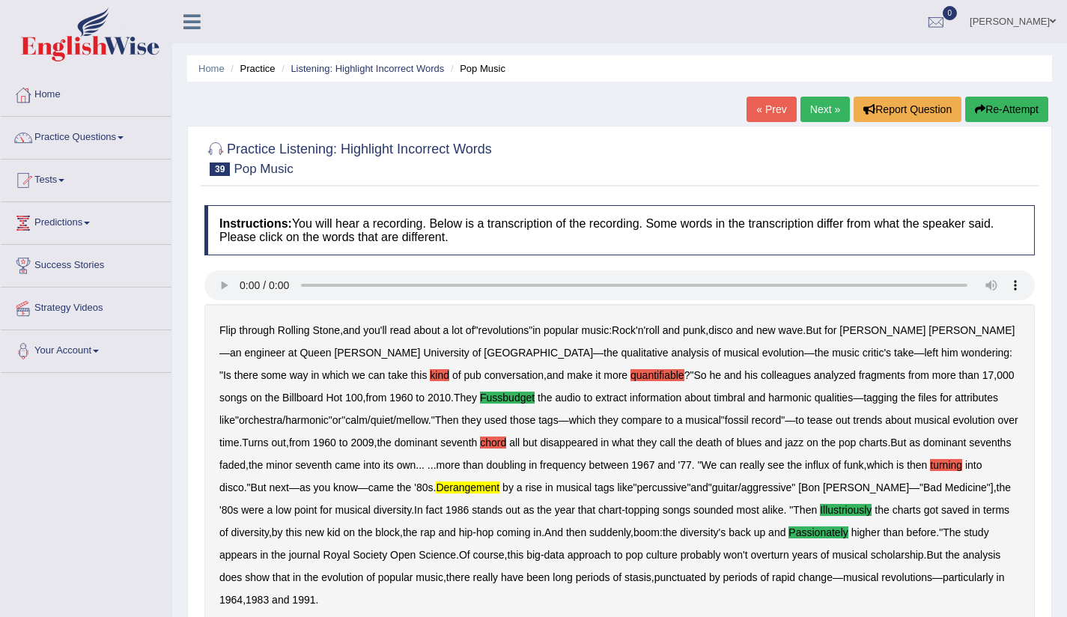
click at [807, 104] on link "Next »" at bounding box center [825, 109] width 49 height 25
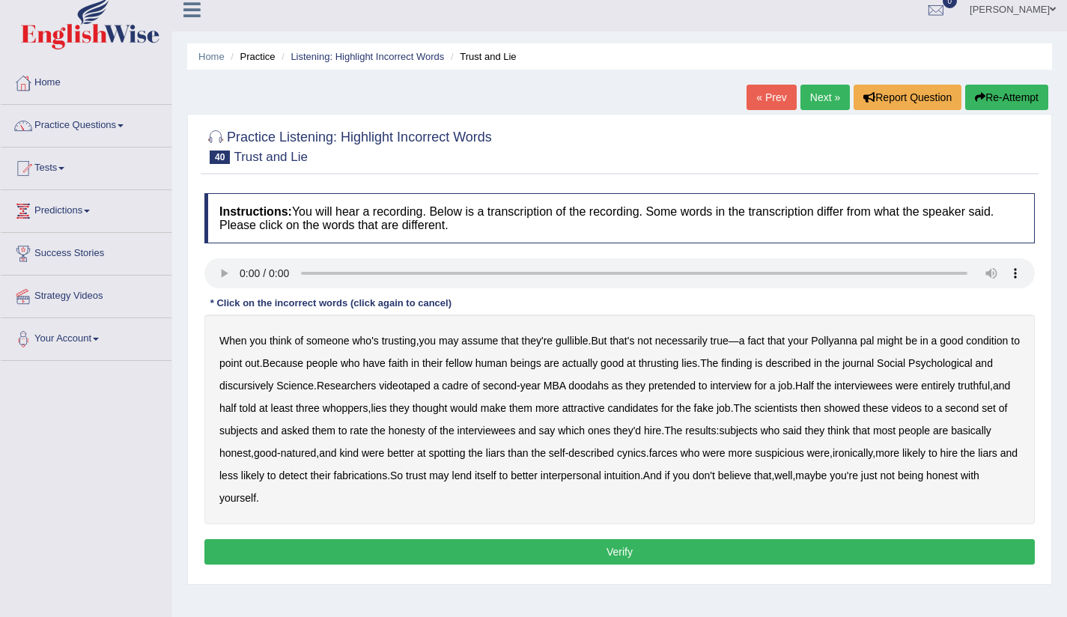
scroll to position [28, 0]
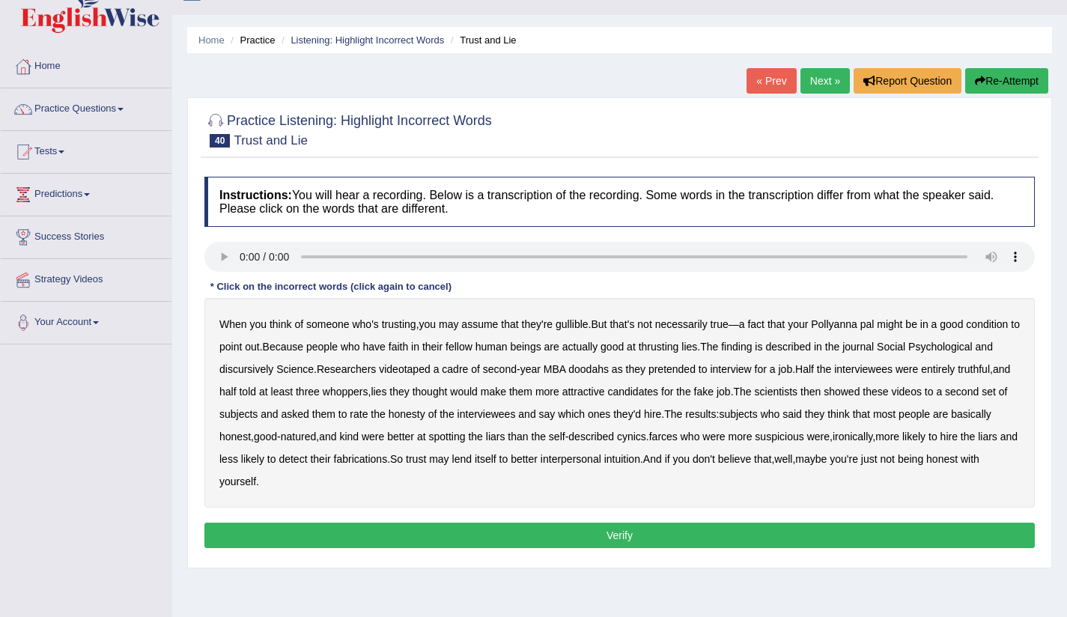
click at [966, 330] on b "condition" at bounding box center [987, 324] width 42 height 12
click at [273, 368] on b "discursively" at bounding box center [246, 369] width 54 height 12
click at [466, 438] on b "spotting" at bounding box center [447, 437] width 37 height 12
click at [442, 530] on button "Verify" at bounding box center [619, 535] width 830 height 25
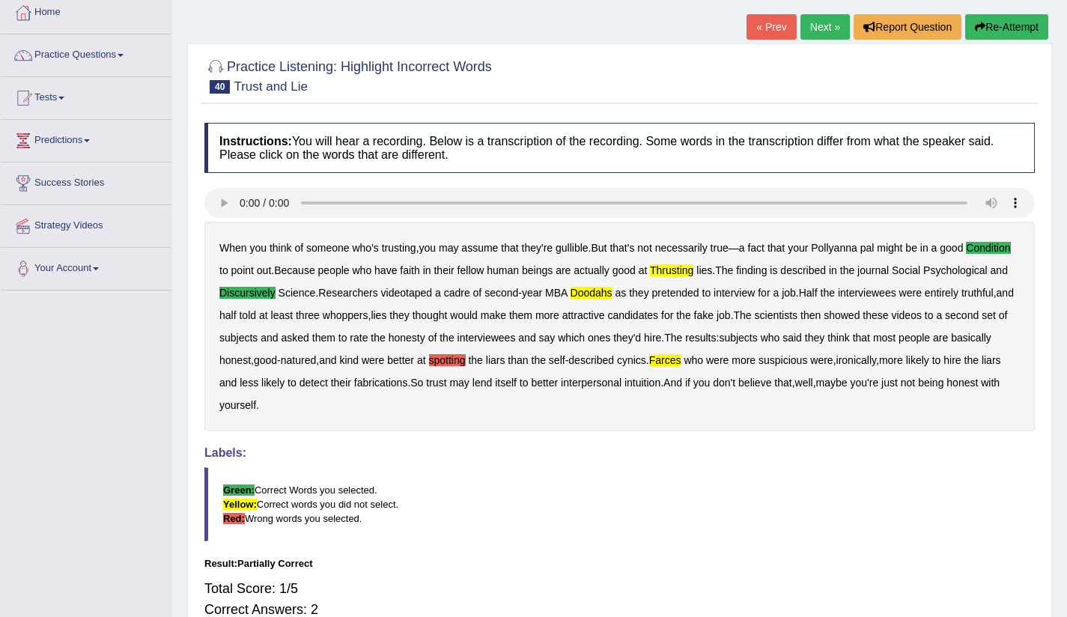
scroll to position [0, 0]
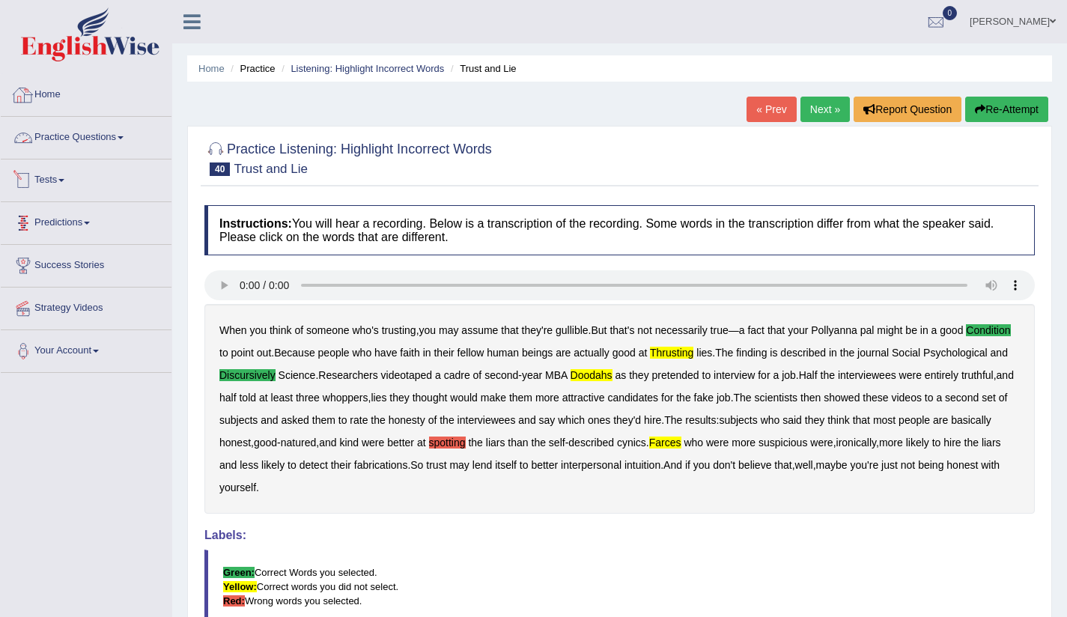
click at [74, 138] on link "Practice Questions" at bounding box center [86, 135] width 171 height 37
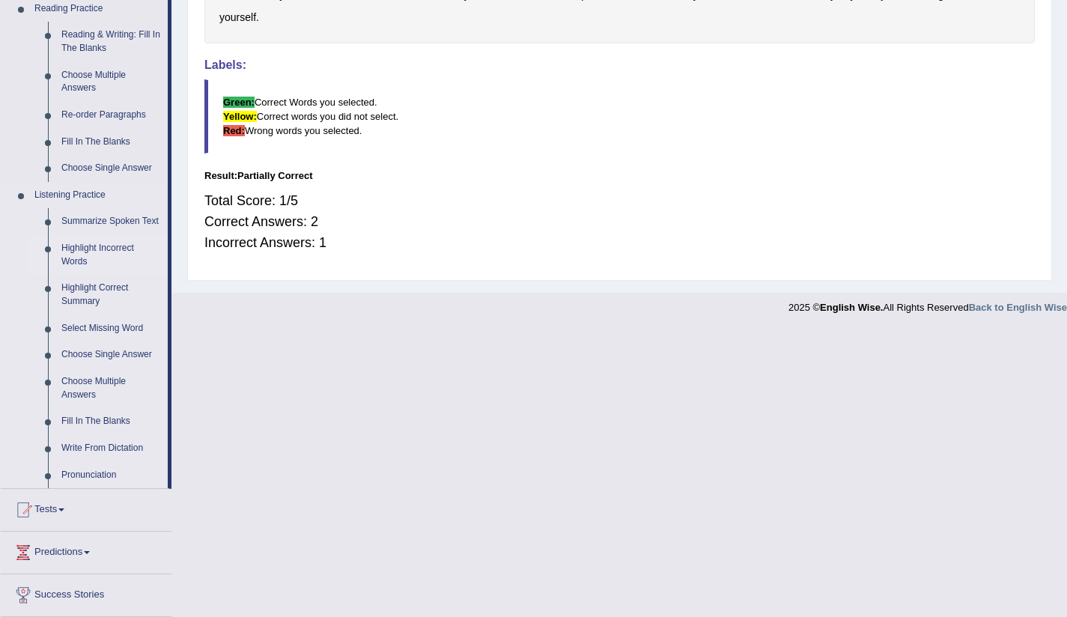
scroll to position [570, 0]
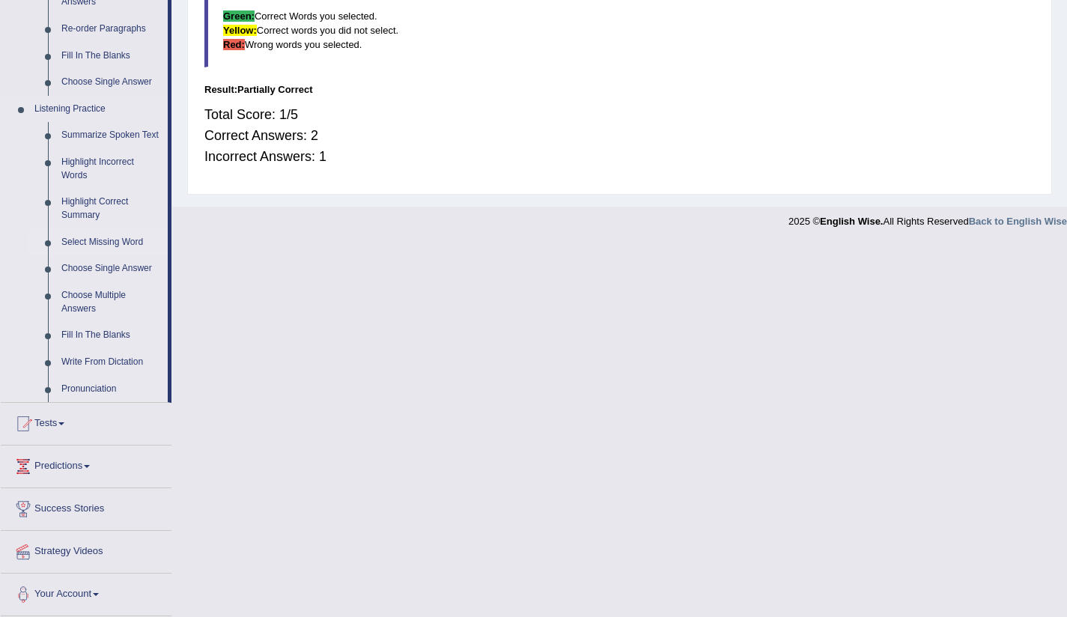
click at [116, 248] on link "Select Missing Word" at bounding box center [111, 242] width 113 height 27
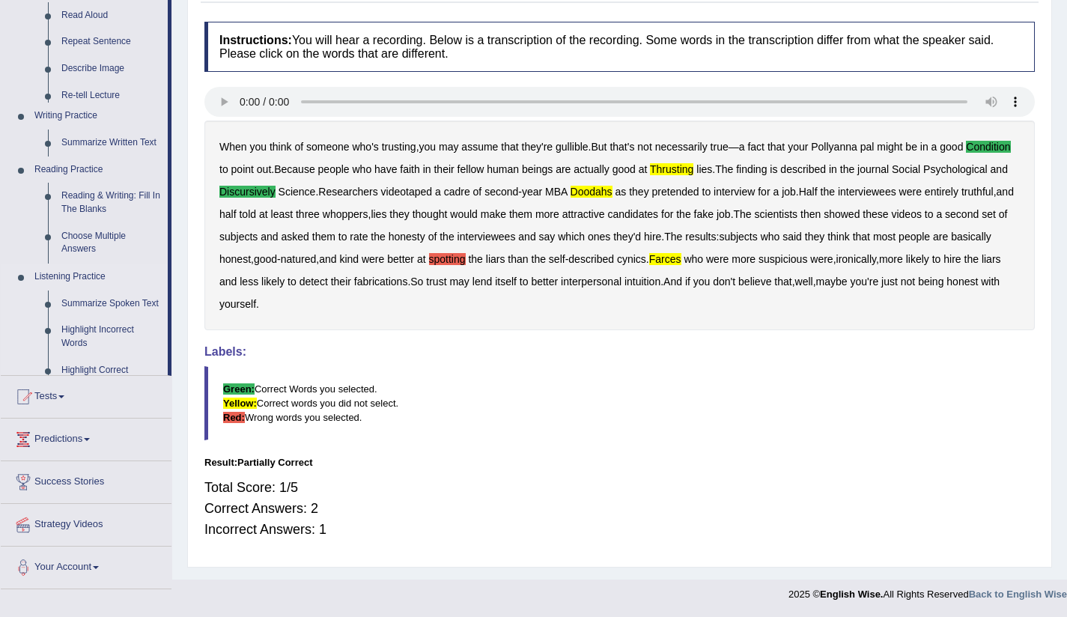
scroll to position [183, 0]
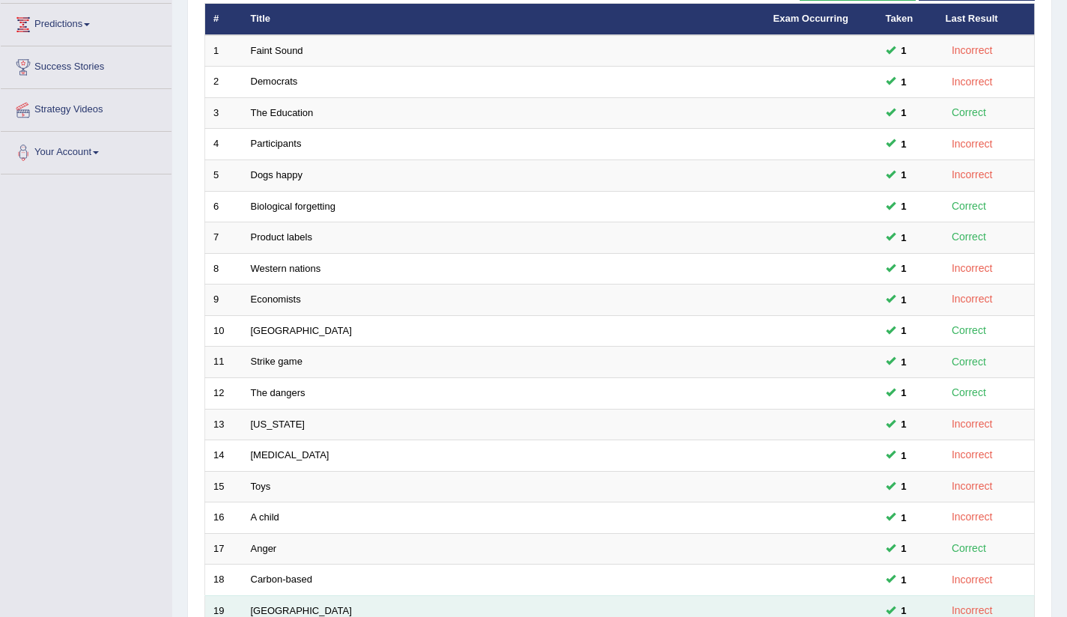
scroll to position [374, 0]
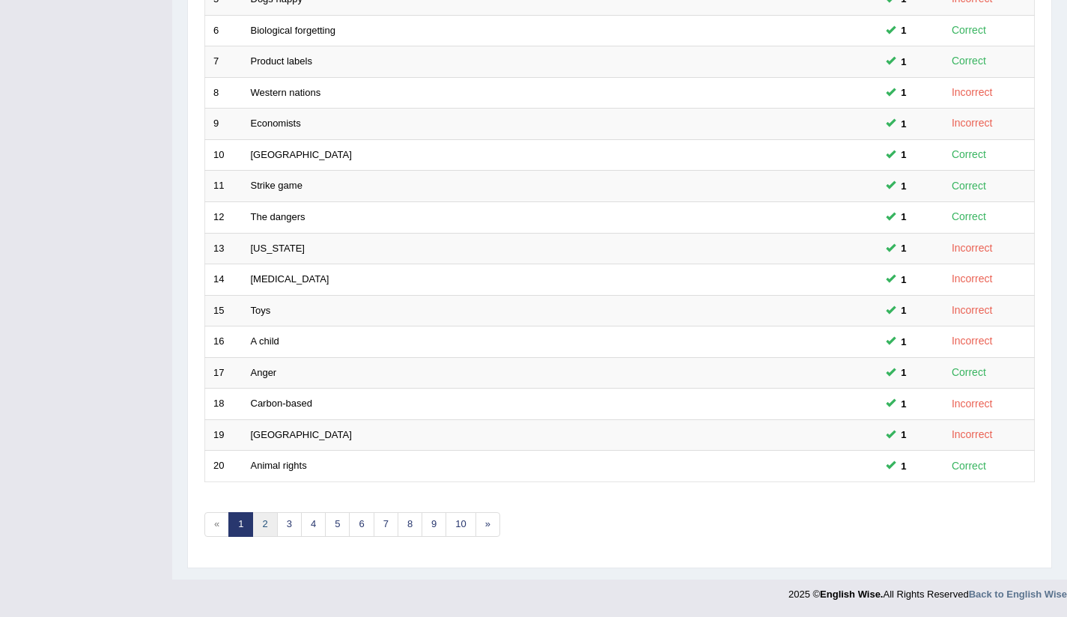
click at [264, 522] on link "2" at bounding box center [264, 524] width 25 height 25
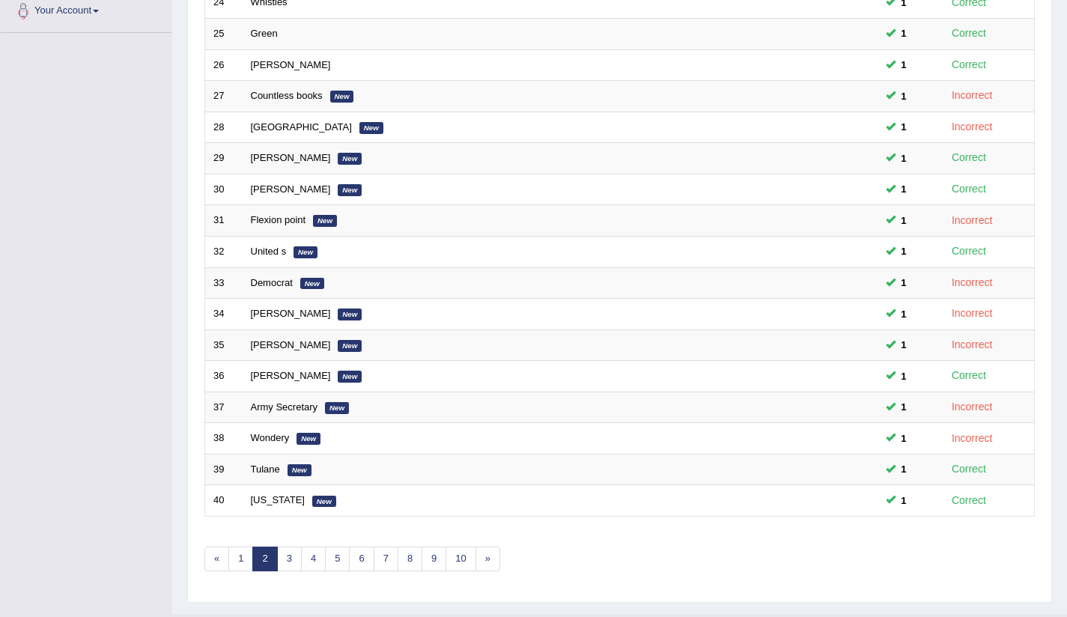
scroll to position [374, 0]
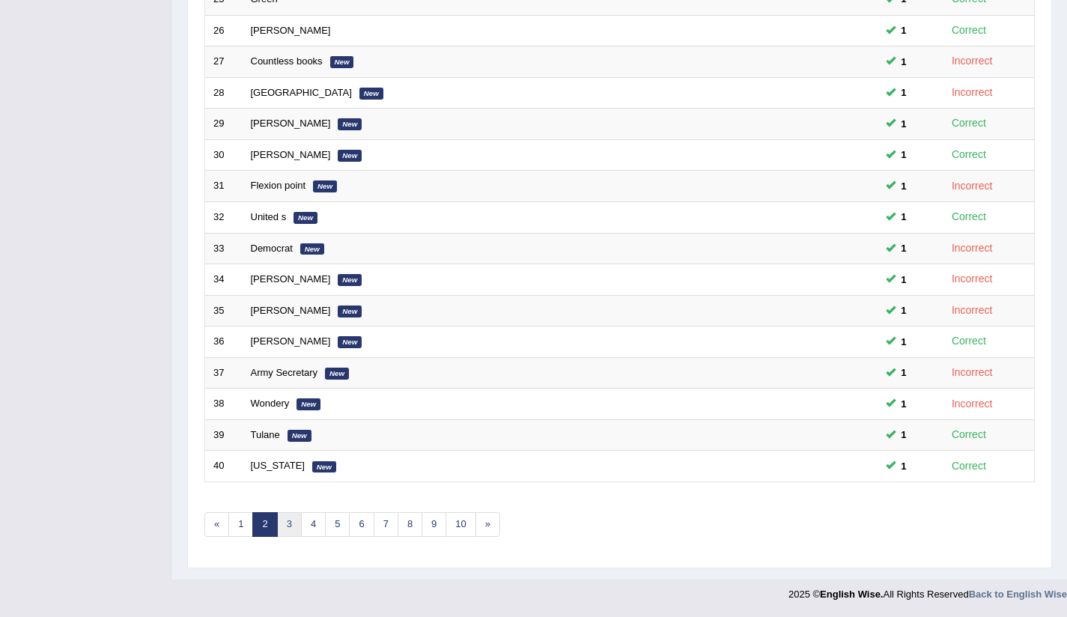
click at [286, 524] on link "3" at bounding box center [289, 524] width 25 height 25
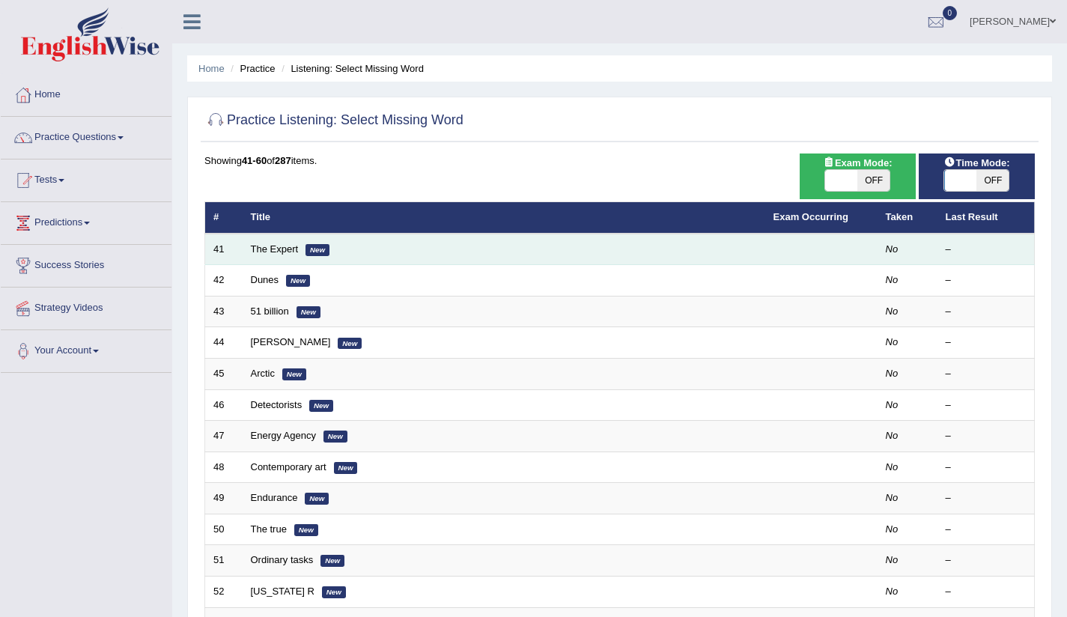
click at [288, 255] on td "The Expert New" at bounding box center [504, 249] width 523 height 31
click at [267, 249] on link "The Expert" at bounding box center [275, 248] width 48 height 11
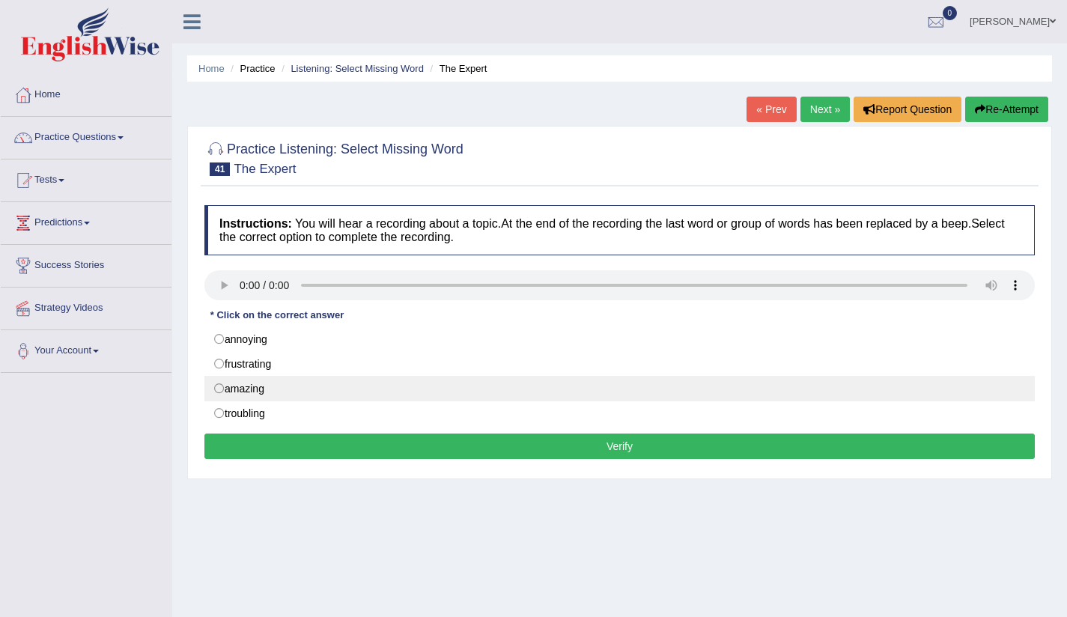
click at [231, 388] on ya-tr-span "amazing" at bounding box center [245, 389] width 40 height 12
radio input "true"
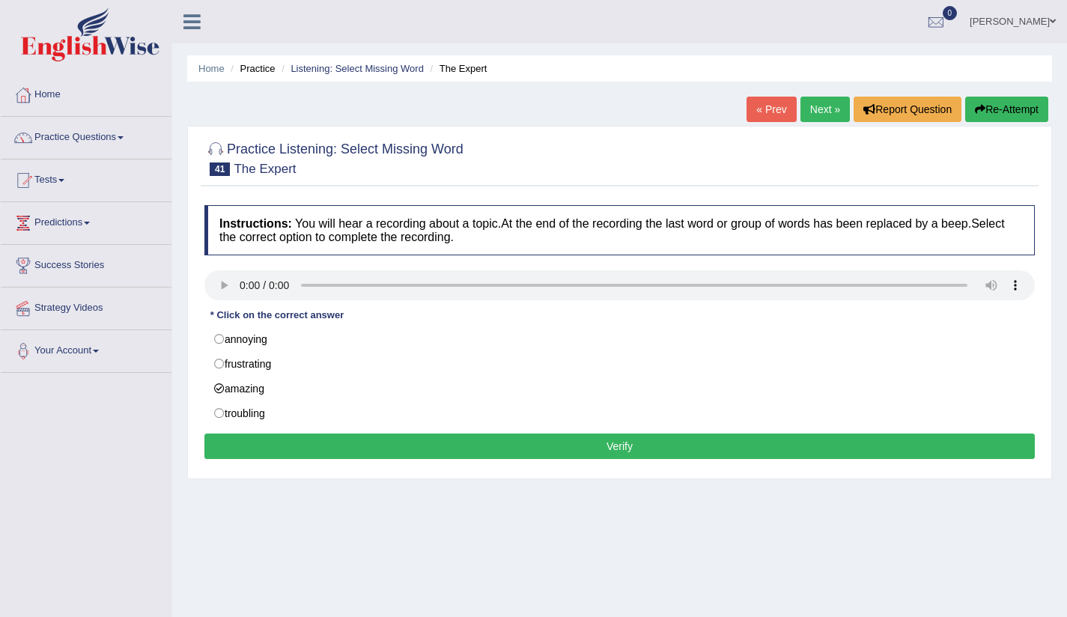
click at [646, 454] on button "Verify" at bounding box center [619, 446] width 830 height 25
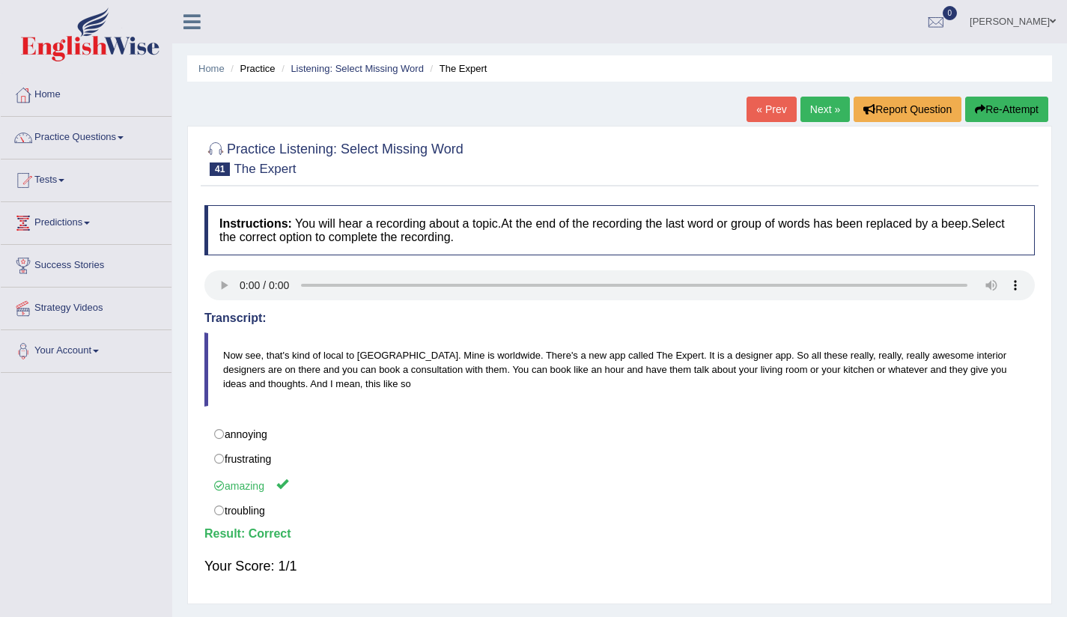
click at [825, 113] on ya-tr-span "Next »" at bounding box center [825, 109] width 30 height 12
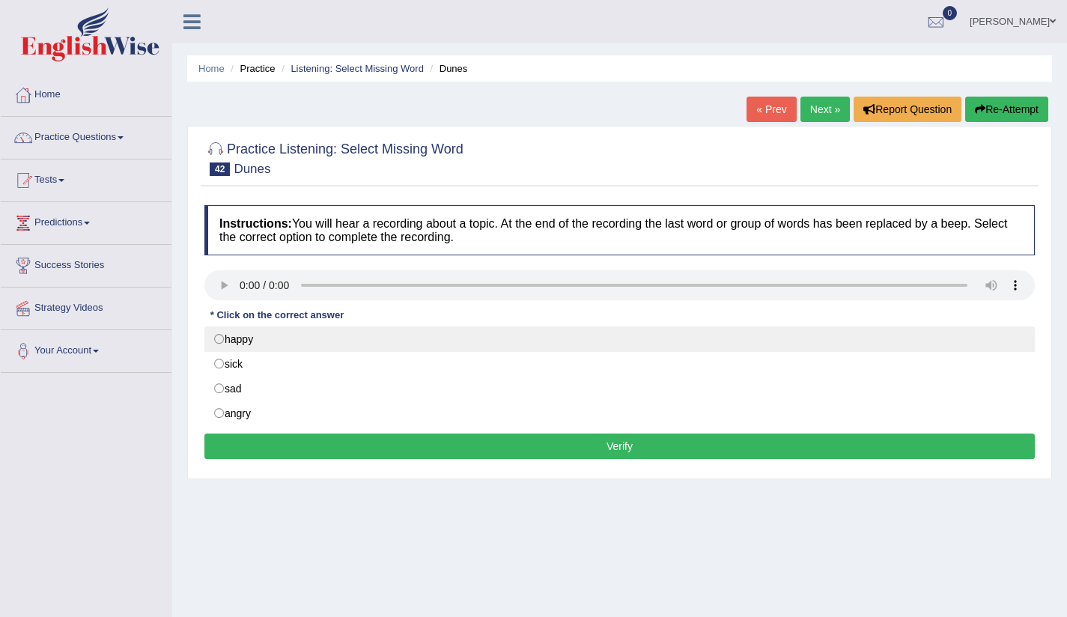
click at [258, 335] on label "happy" at bounding box center [619, 339] width 830 height 25
radio input "true"
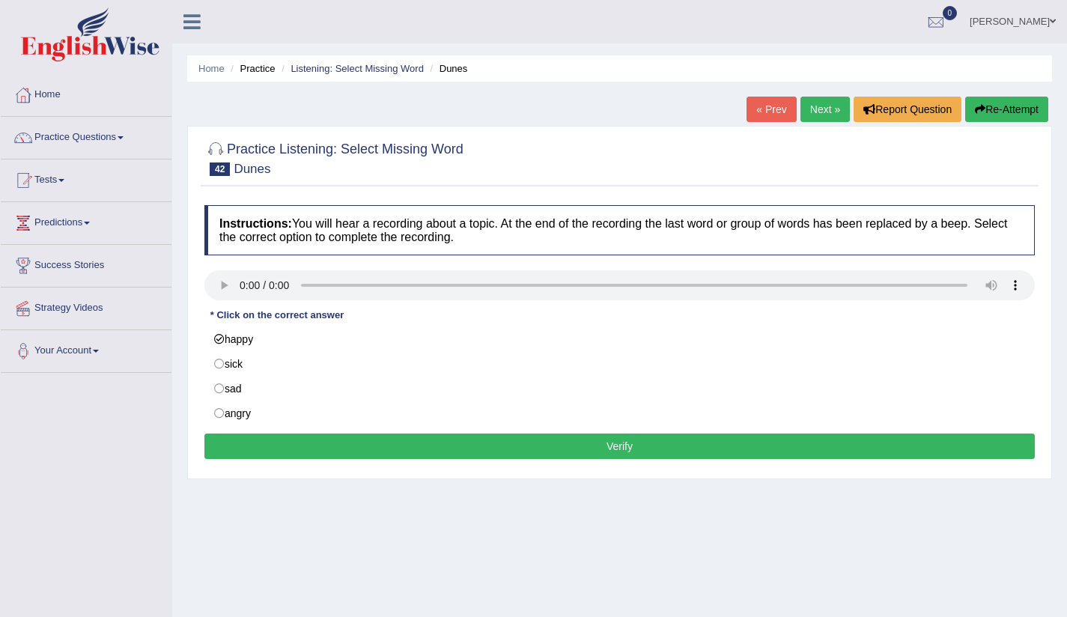
click at [574, 456] on button "Verify" at bounding box center [619, 446] width 830 height 25
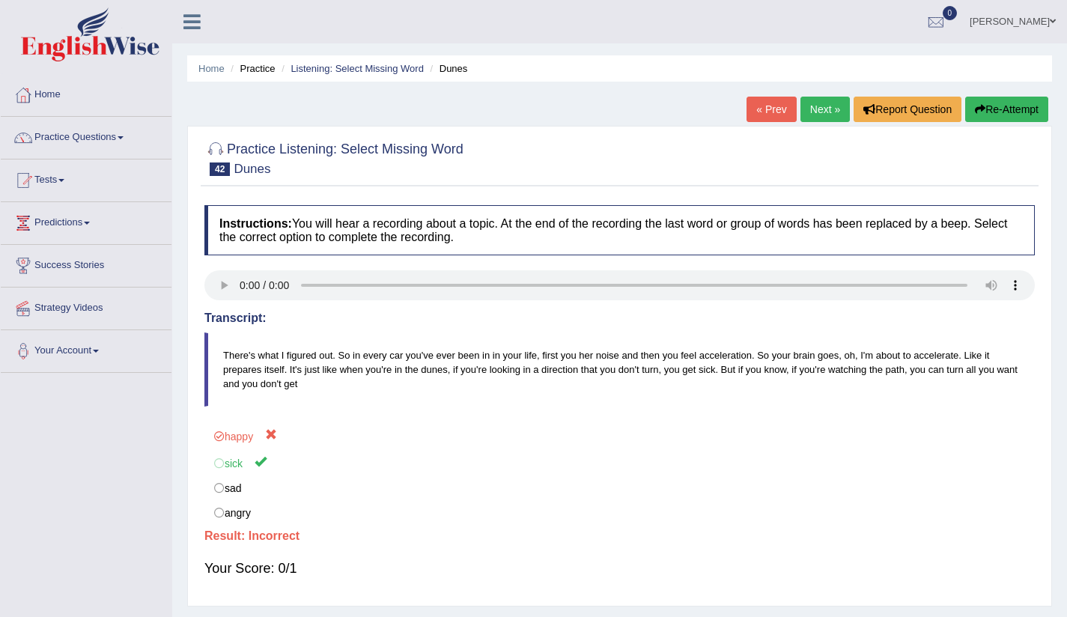
click at [824, 106] on link "Next »" at bounding box center [825, 109] width 49 height 25
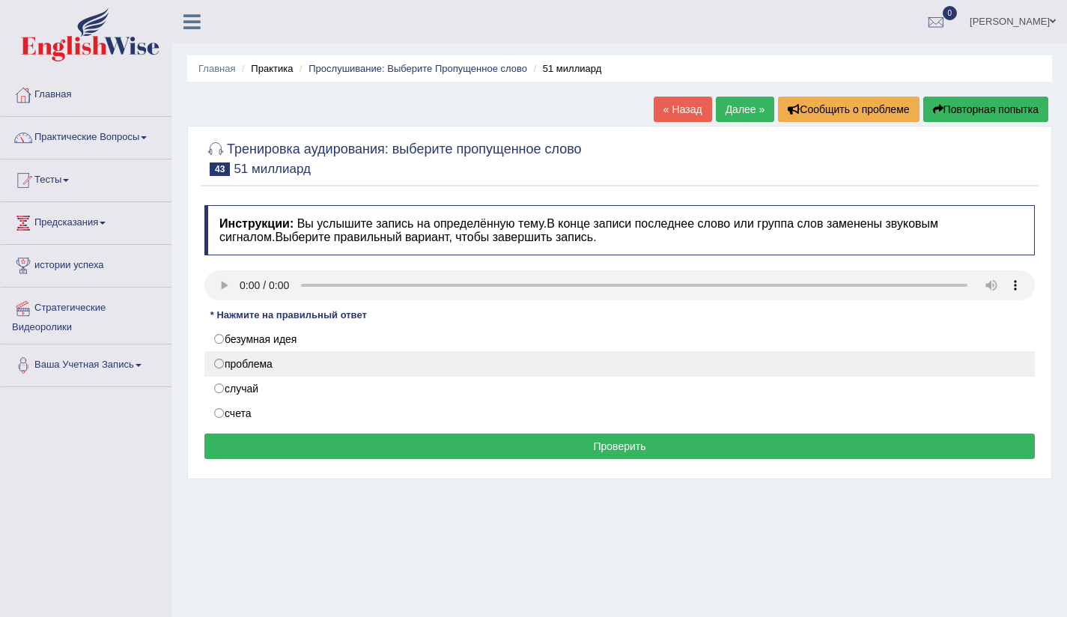
click at [264, 363] on ya-tr-span "проблема" at bounding box center [249, 364] width 48 height 12
radio input "true"
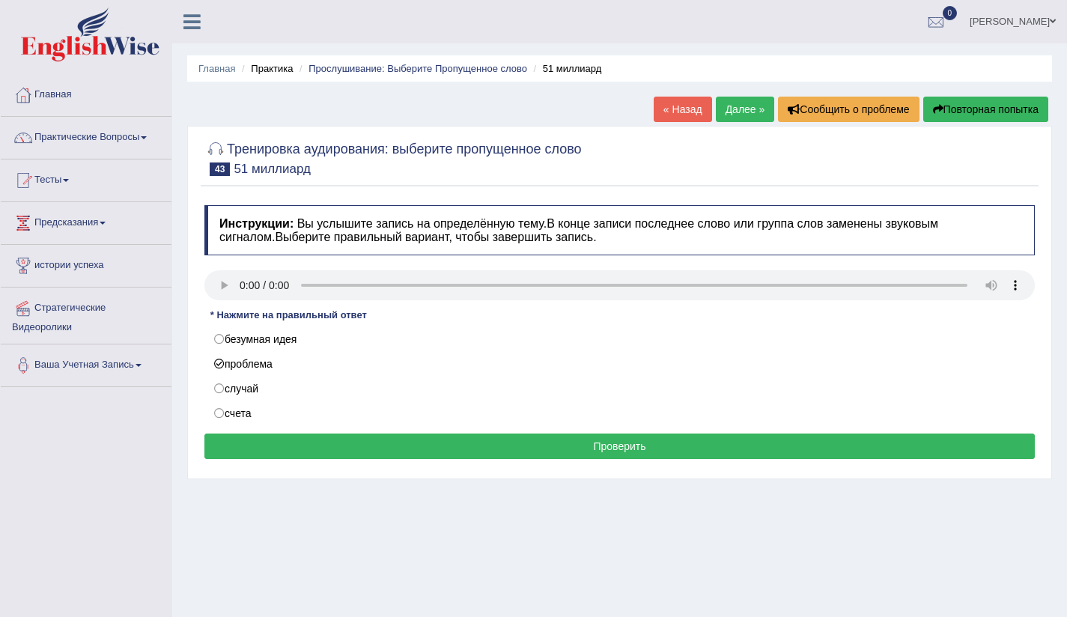
click at [619, 455] on button "Проверить" at bounding box center [619, 446] width 830 height 25
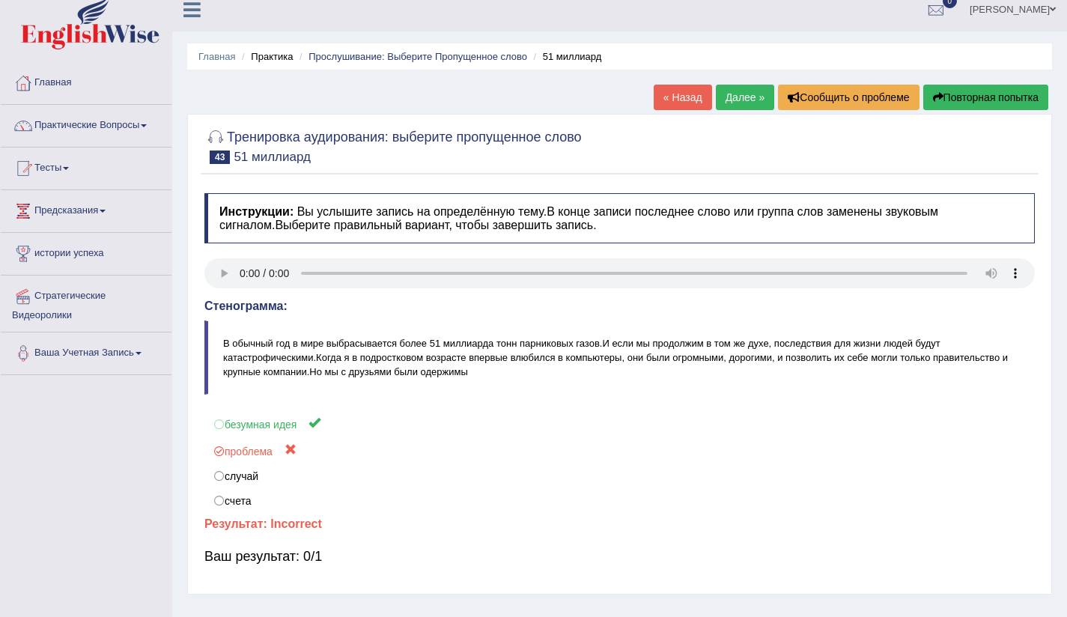
scroll to position [13, 0]
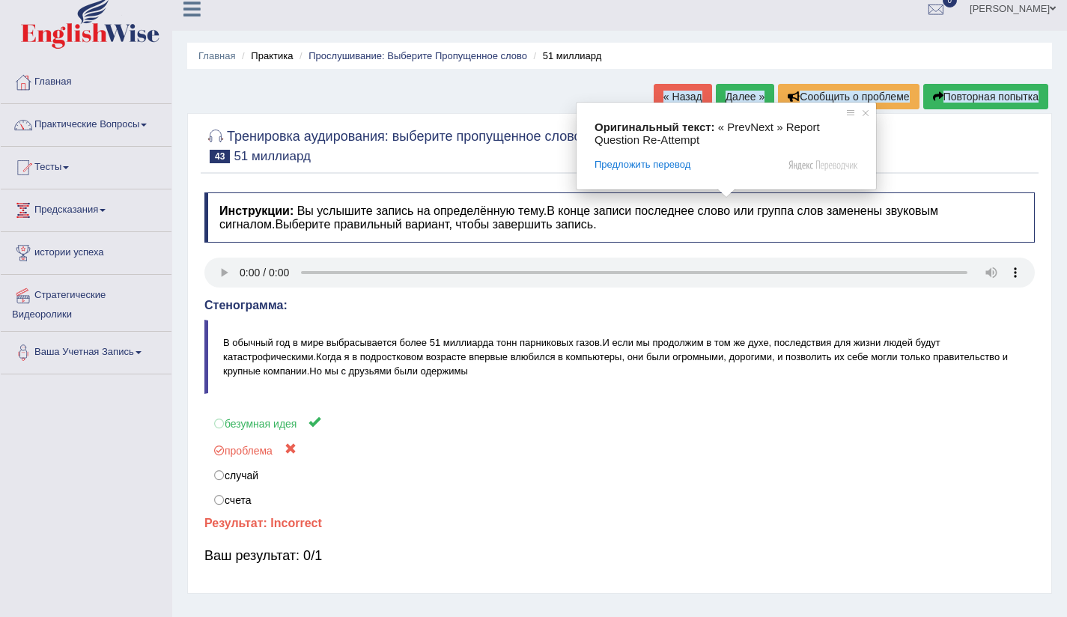
click at [729, 95] on ya-tr-span "Далее »" at bounding box center [746, 97] width 40 height 12
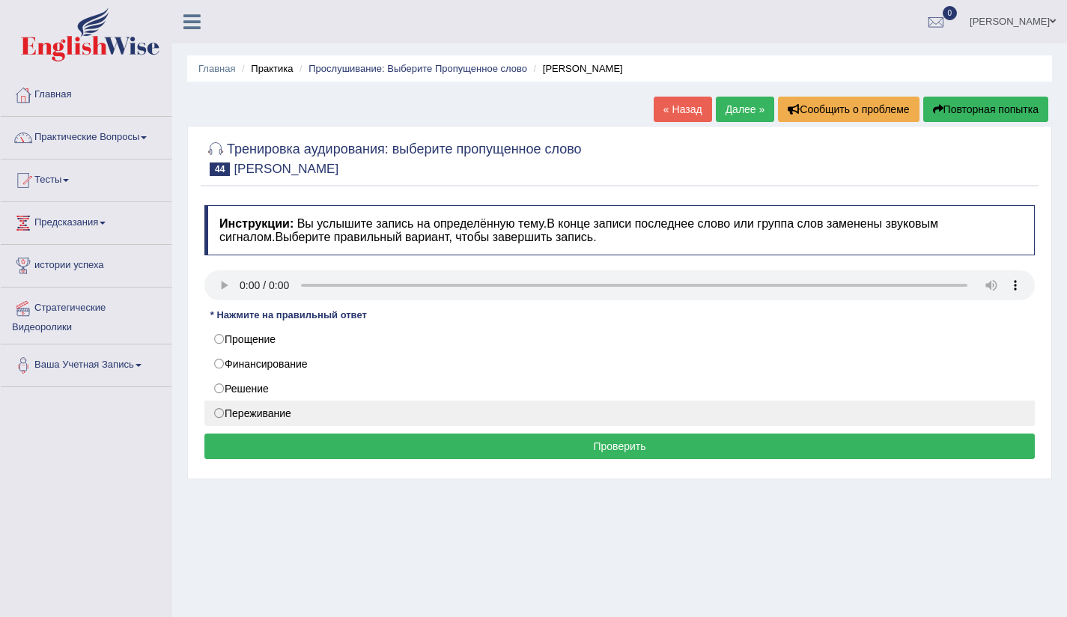
click at [332, 416] on label "Переживание" at bounding box center [619, 413] width 830 height 25
radio input "true"
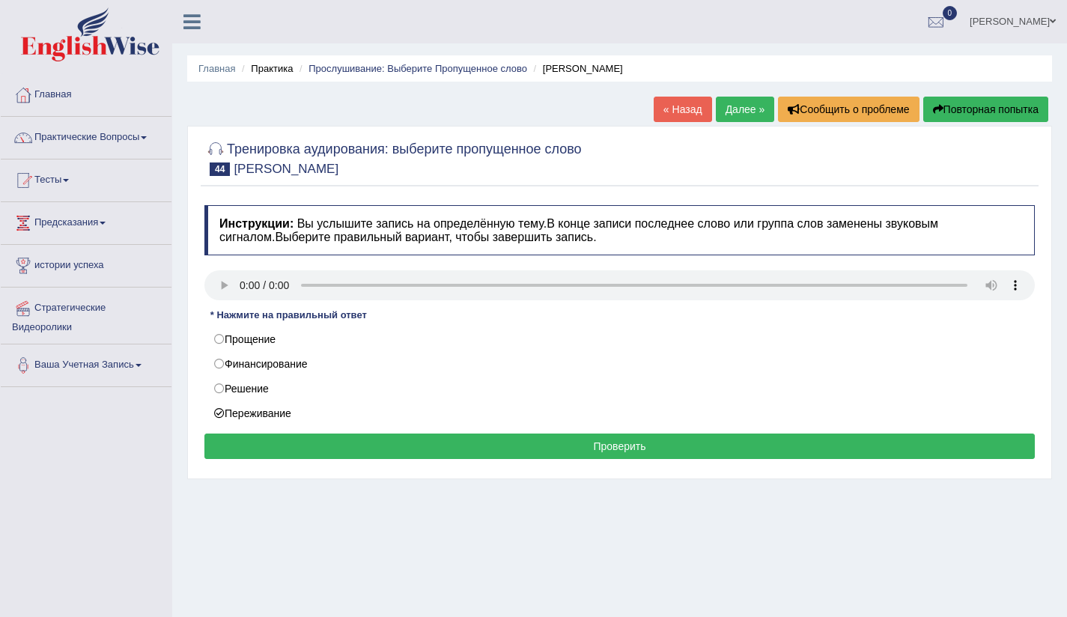
click at [588, 452] on button "Проверить" at bounding box center [619, 446] width 830 height 25
